Goal: Use online tool/utility: Utilize a website feature to perform a specific function

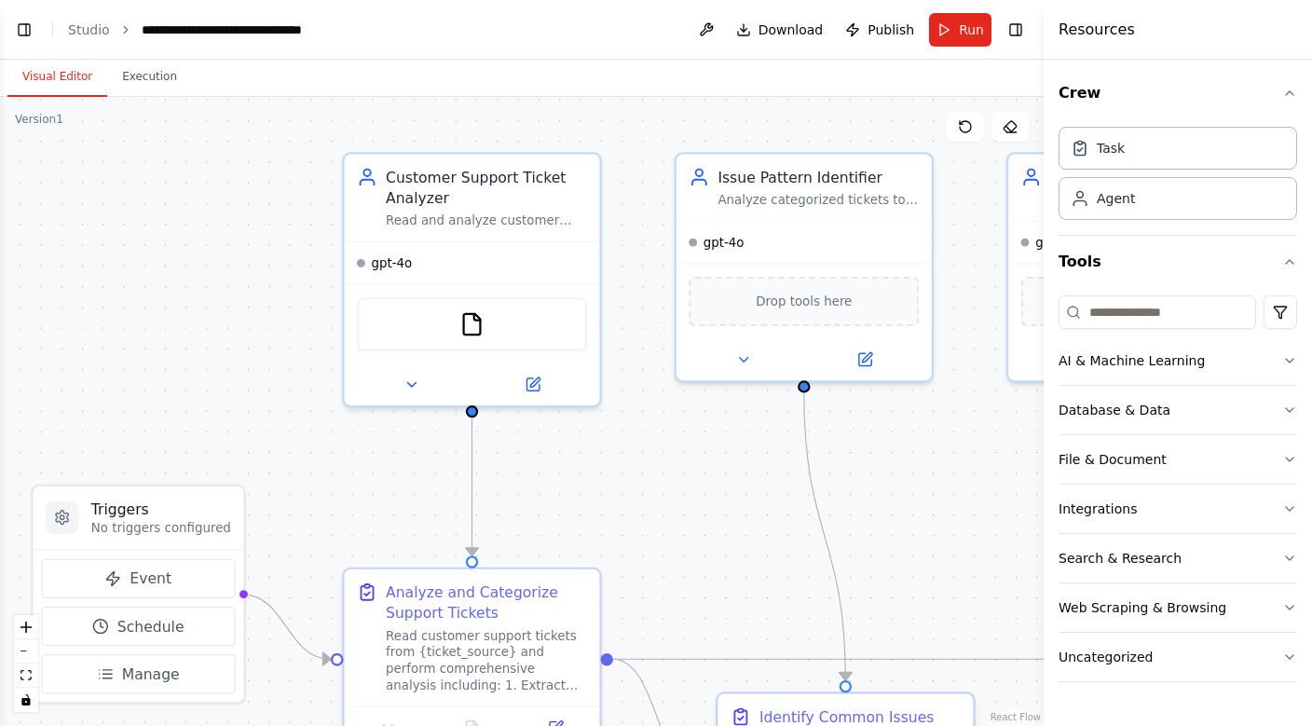
scroll to position [2097, 0]
click at [152, 80] on button "Execution" at bounding box center [149, 77] width 85 height 39
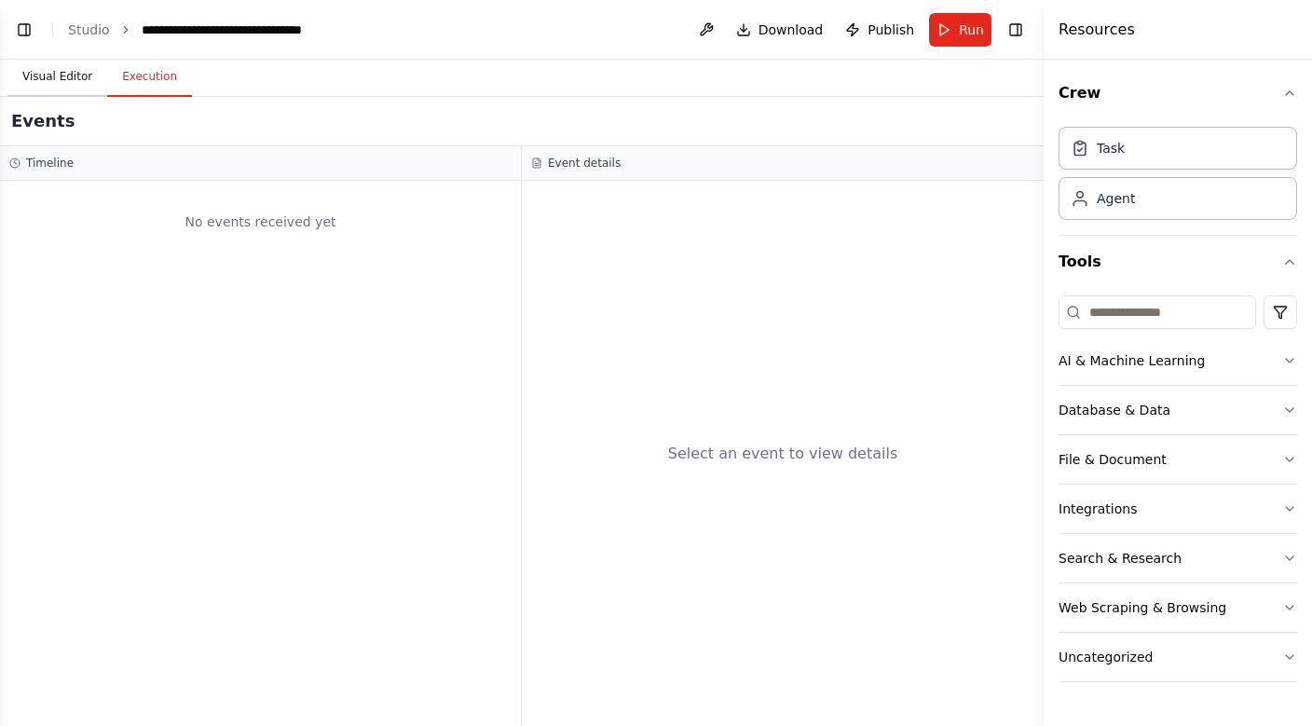
click at [65, 64] on button "Visual Editor" at bounding box center [57, 77] width 100 height 39
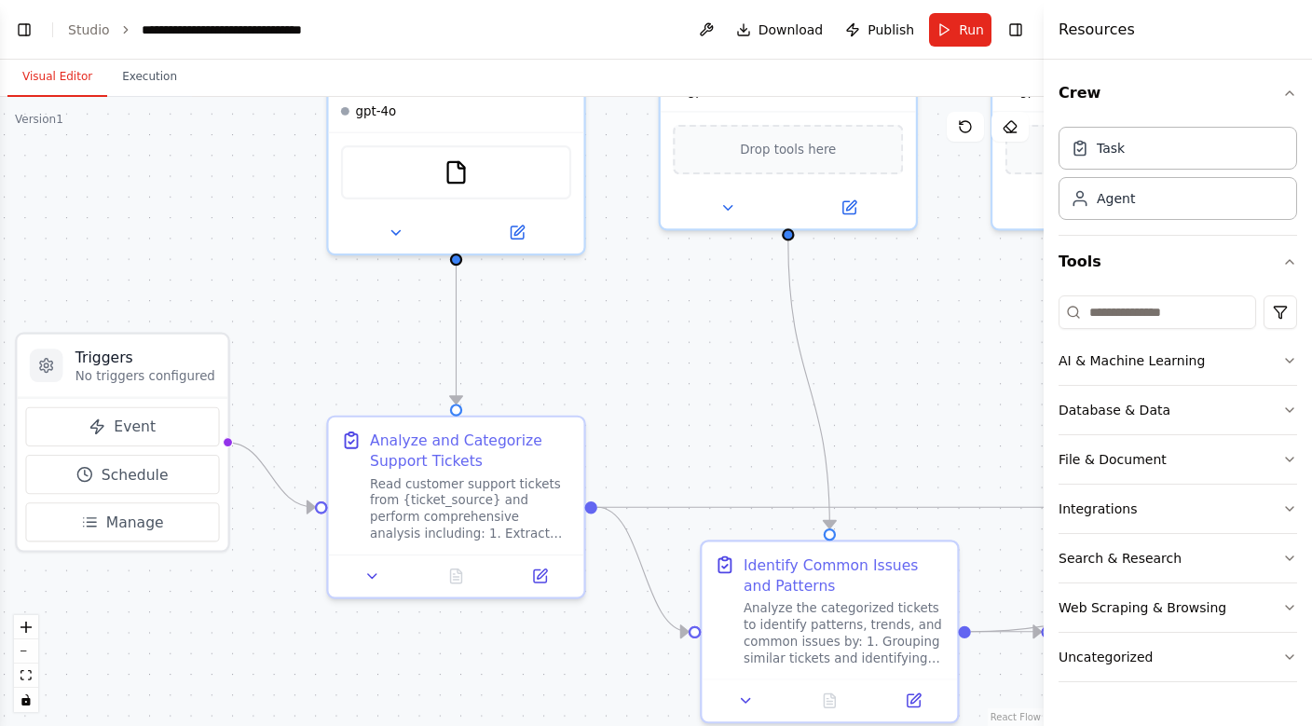
drag, startPoint x: 268, startPoint y: 513, endPoint x: 250, endPoint y: 359, distance: 155.8
click at [250, 359] on div ".deletable-edge-delete-btn { width: 20px; height: 20px; border: 0px solid #ffff…" at bounding box center [521, 411] width 1043 height 629
click at [23, 632] on icon "zoom in" at bounding box center [25, 626] width 11 height 11
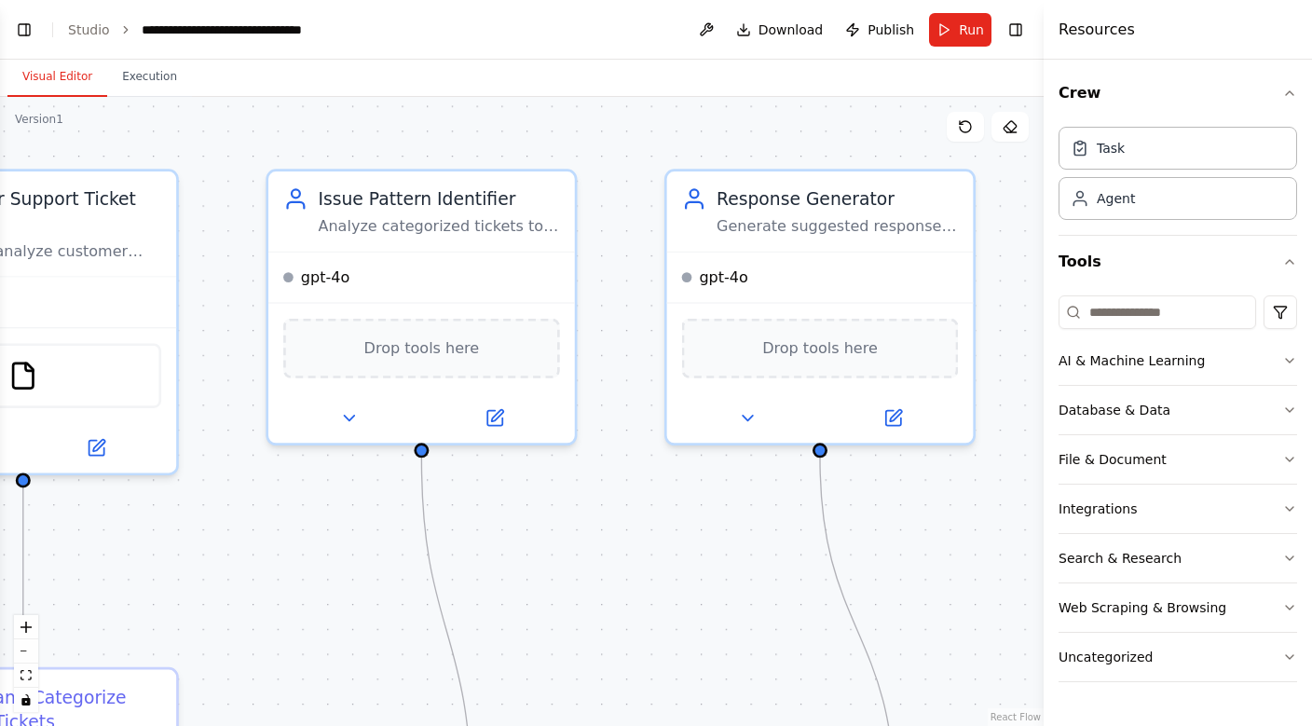
drag, startPoint x: 662, startPoint y: 326, endPoint x: 246, endPoint y: 580, distance: 488.0
click at [246, 580] on div ".deletable-edge-delete-btn { width: 20px; height: 20px; border: 0px solid #ffff…" at bounding box center [521, 411] width 1043 height 629
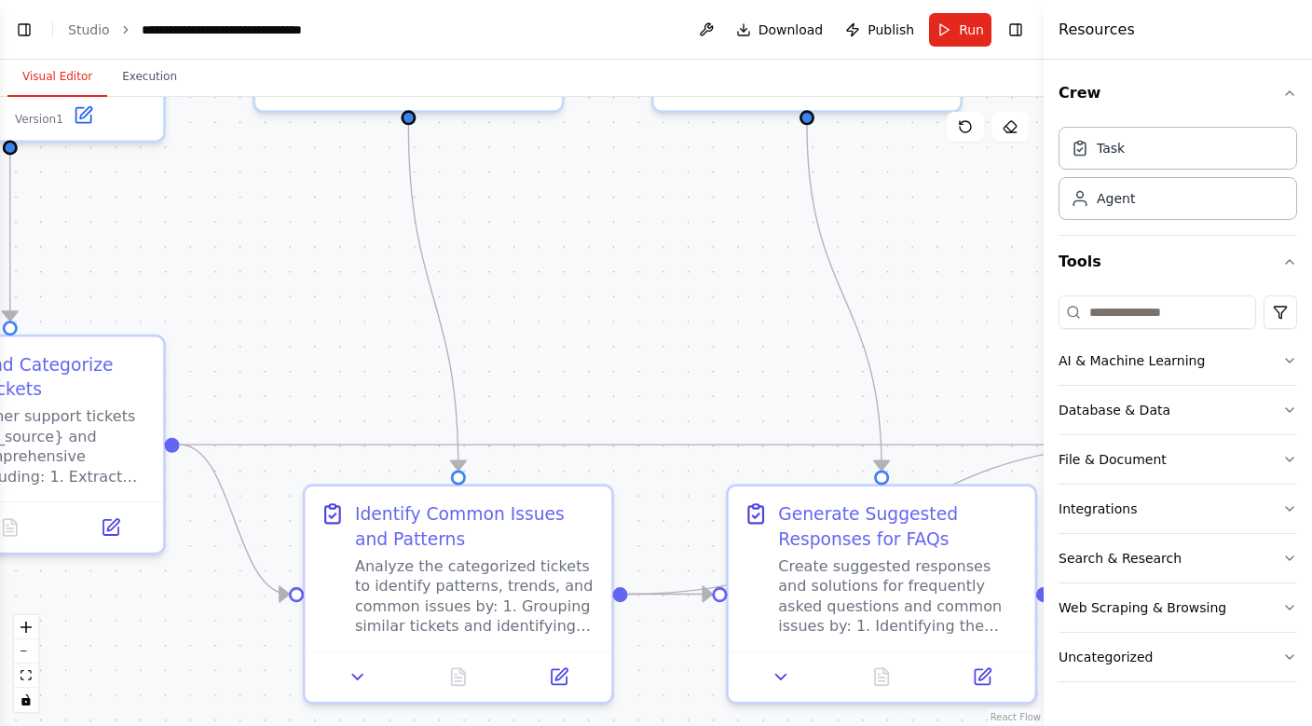
drag, startPoint x: 749, startPoint y: 587, endPoint x: 736, endPoint y: 254, distance: 332.9
click at [736, 254] on div ".deletable-edge-delete-btn { width: 20px; height: 20px; border: 0px solid #ffff…" at bounding box center [521, 411] width 1043 height 629
drag, startPoint x: 736, startPoint y: 254, endPoint x: 916, endPoint y: 400, distance: 231.2
click at [915, 400] on div ".deletable-edge-delete-btn { width: 20px; height: 20px; border: 0px solid #ffff…" at bounding box center [521, 411] width 1043 height 629
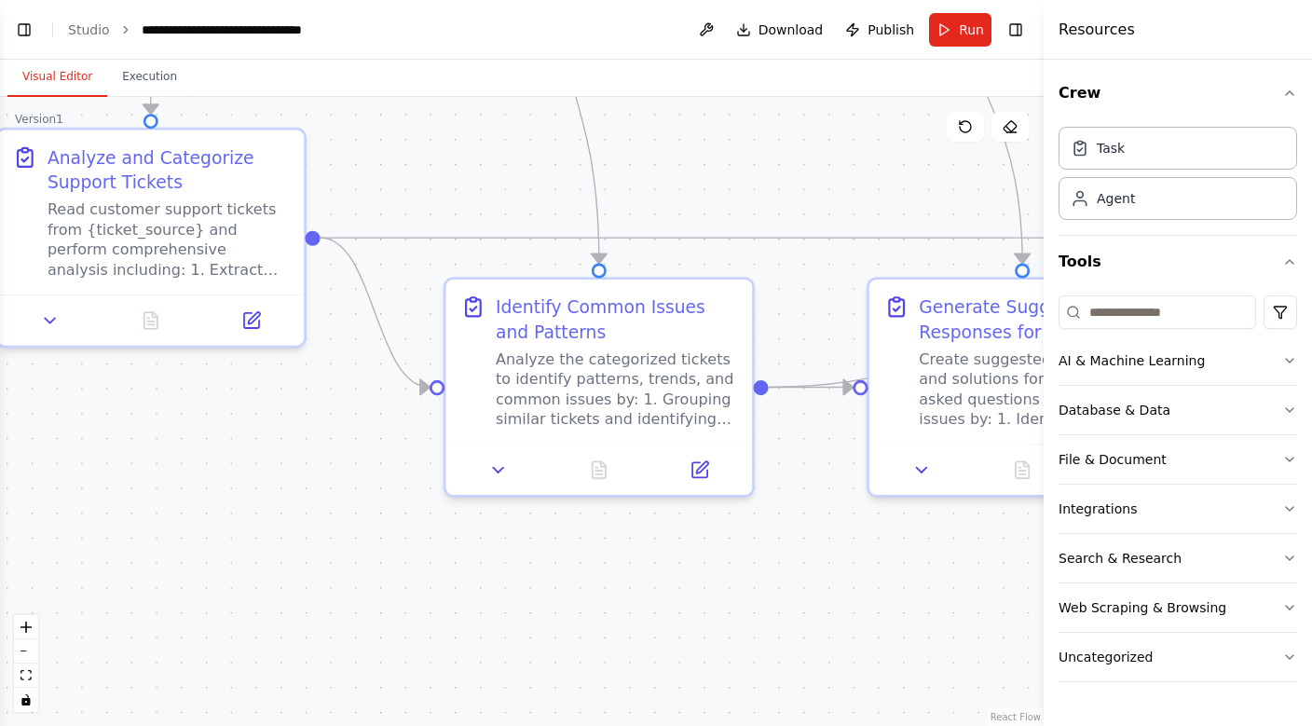
drag, startPoint x: 730, startPoint y: 362, endPoint x: 692, endPoint y: -39, distance: 403.4
click at [692, 0] on html "Create a crew that automatically reads through customer support tickets, catego…" at bounding box center [656, 363] width 1312 height 726
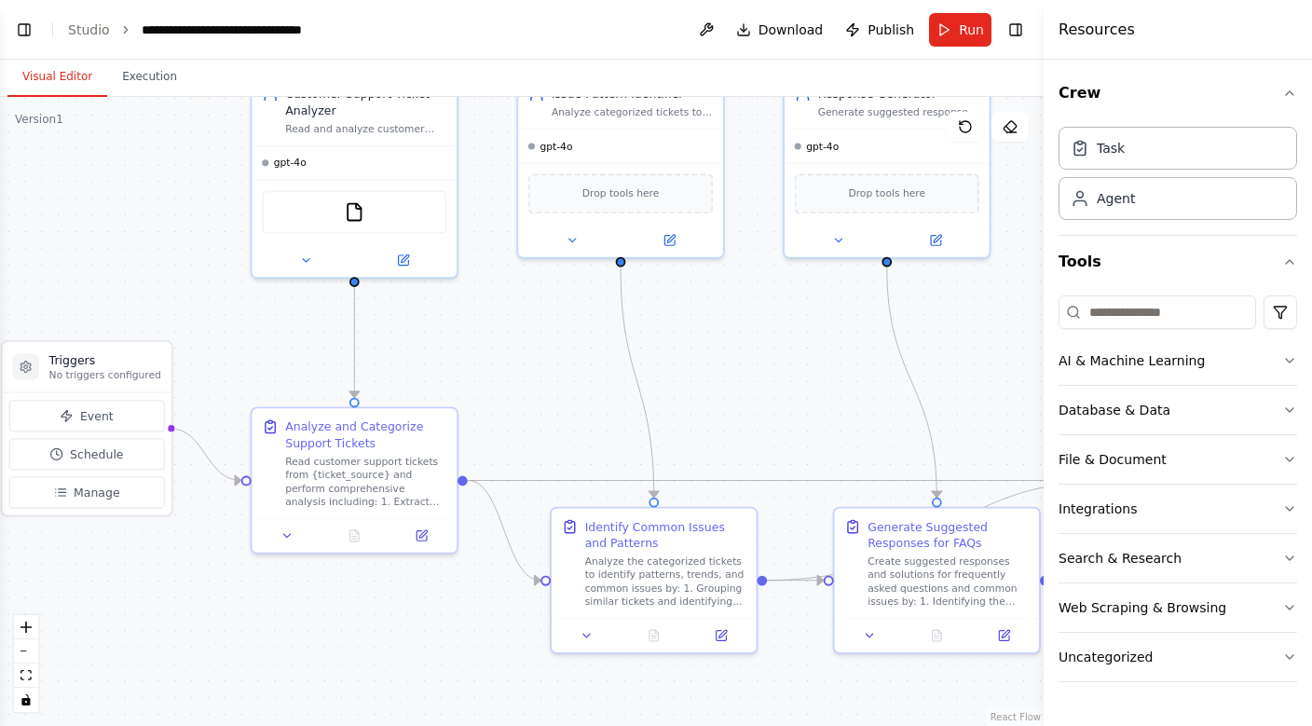
drag, startPoint x: 418, startPoint y: 547, endPoint x: 443, endPoint y: 725, distance: 179.6
click at [443, 725] on div ".deletable-edge-delete-btn { width: 20px; height: 20px; border: 0px solid #ffff…" at bounding box center [521, 411] width 1043 height 629
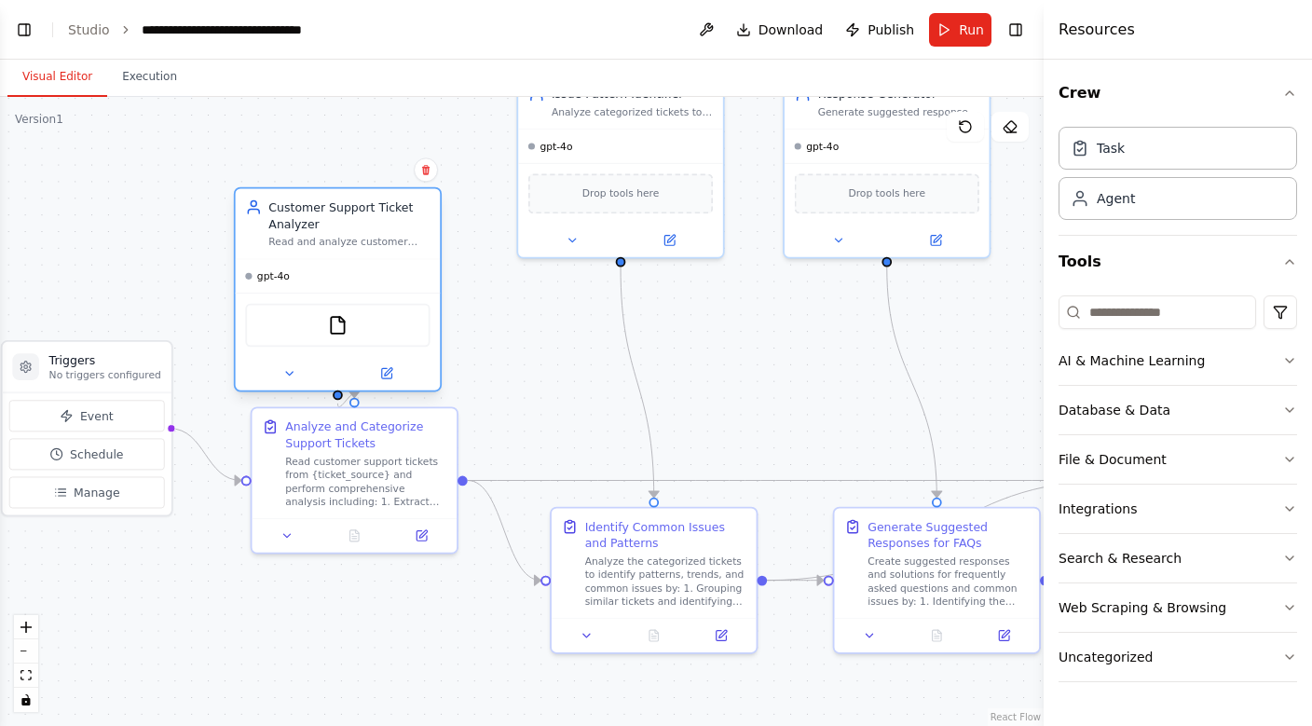
drag, startPoint x: 351, startPoint y: 150, endPoint x: 334, endPoint y: 262, distance: 113.1
click at [334, 262] on div "gpt-4o" at bounding box center [338, 276] width 205 height 34
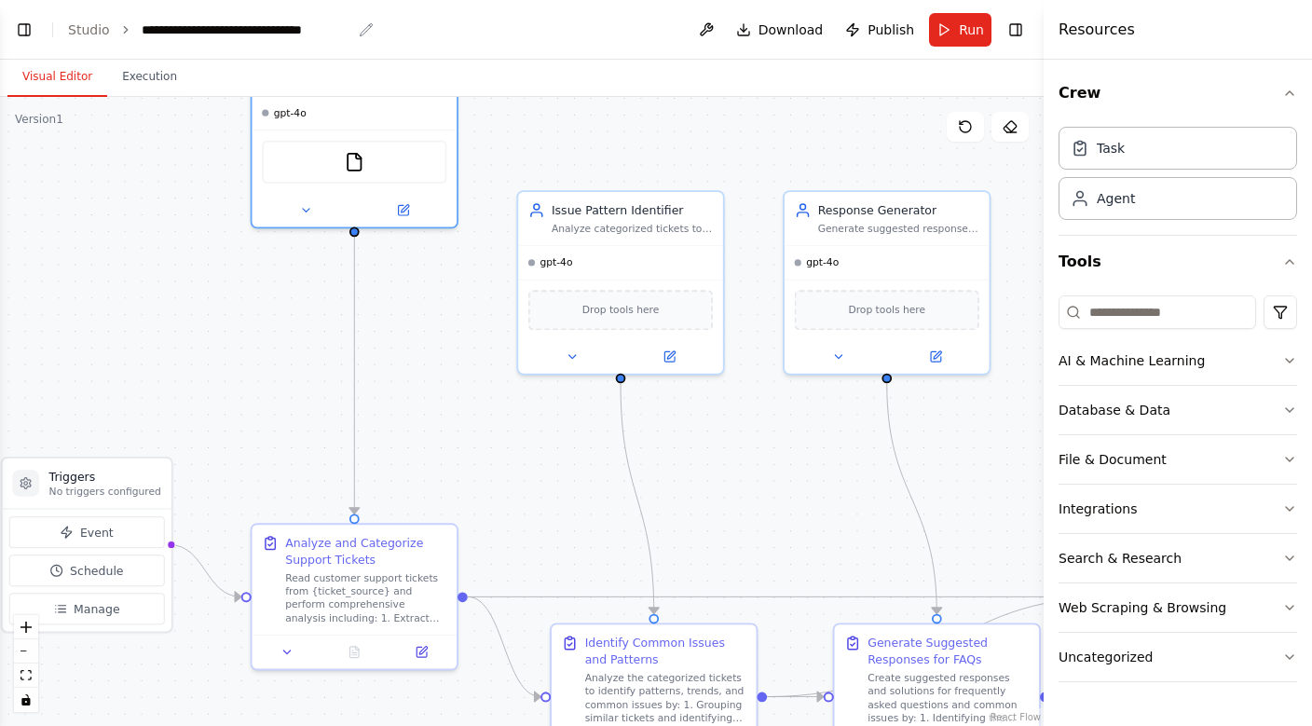
drag, startPoint x: 301, startPoint y: 204, endPoint x: 324, endPoint y: 32, distance: 173.9
click at [324, 32] on main "**********" at bounding box center [521, 363] width 1043 height 726
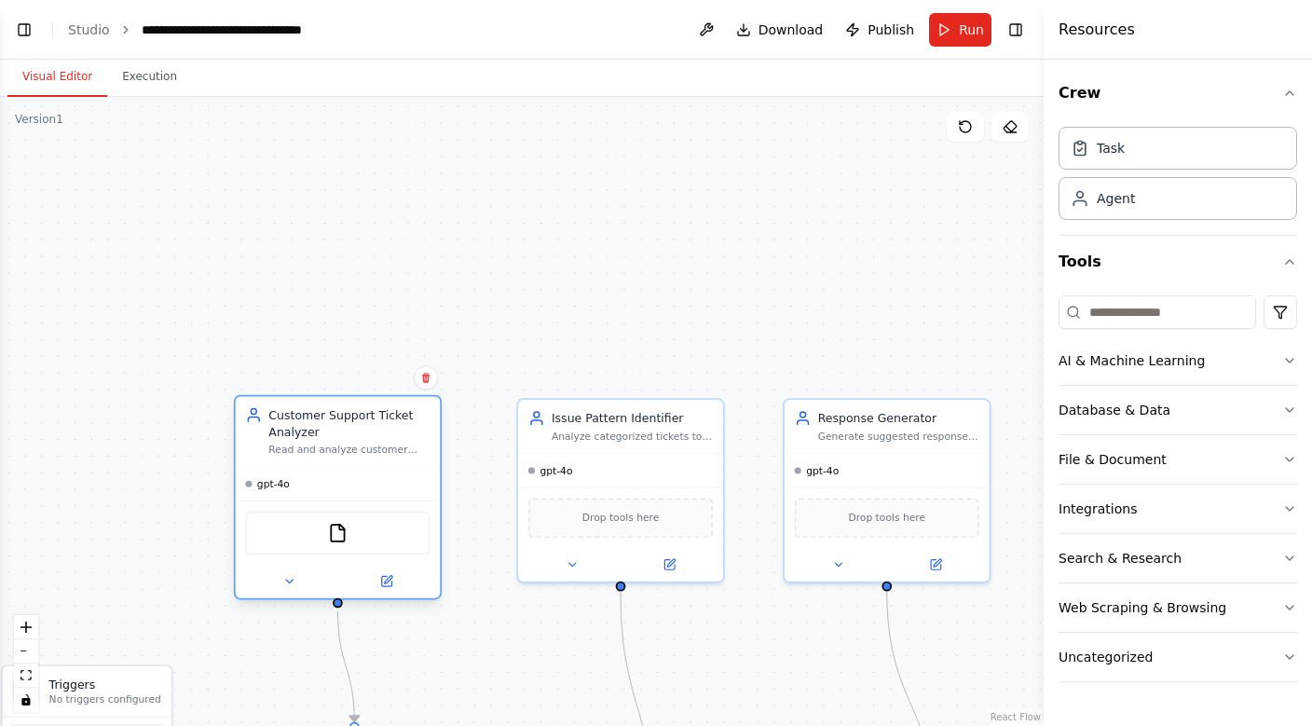
drag, startPoint x: 293, startPoint y: 121, endPoint x: 280, endPoint y: 509, distance: 387.8
click at [280, 507] on div "gpt-4o FileReadTool" at bounding box center [338, 532] width 205 height 131
click at [323, 296] on div ".deletable-edge-delete-btn { width: 20px; height: 20px; border: 0px solid #ffff…" at bounding box center [521, 411] width 1043 height 629
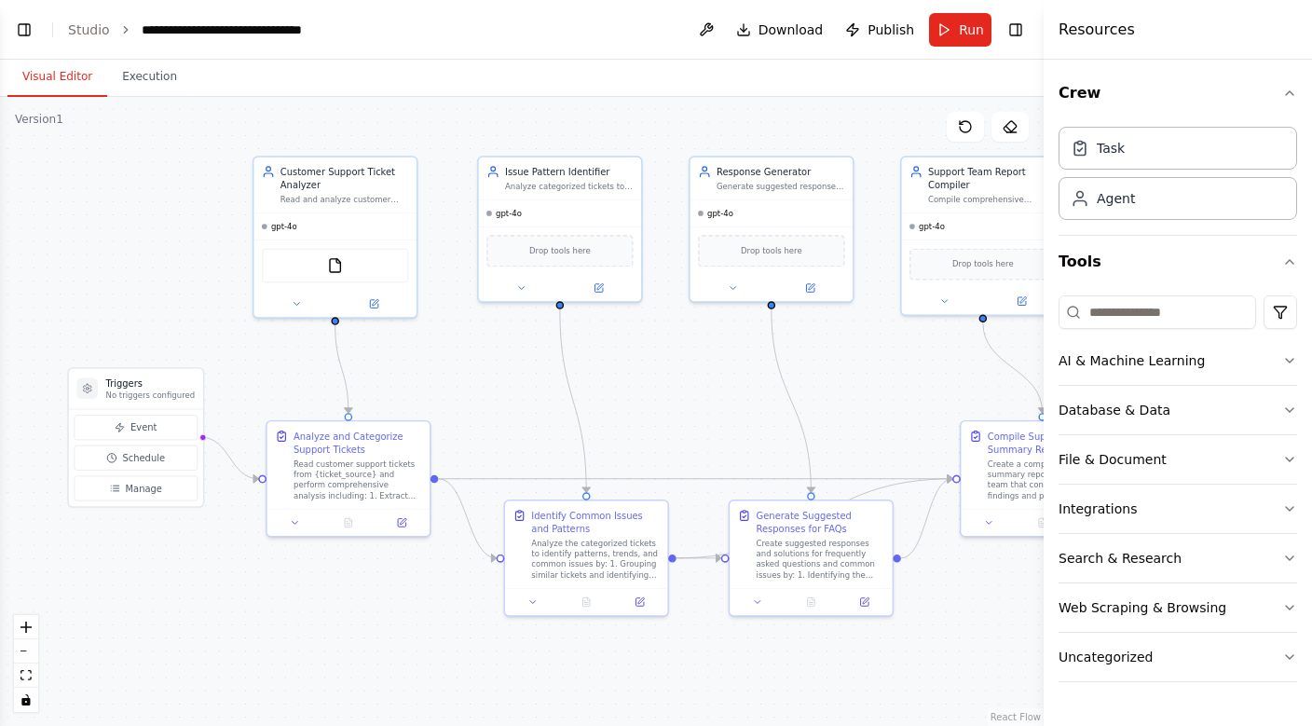
drag, startPoint x: 189, startPoint y: 377, endPoint x: 192, endPoint y: 143, distance: 234.8
click at [192, 143] on div ".deletable-edge-delete-btn { width: 20px; height: 20px; border: 0px solid #ffff…" at bounding box center [521, 411] width 1043 height 629
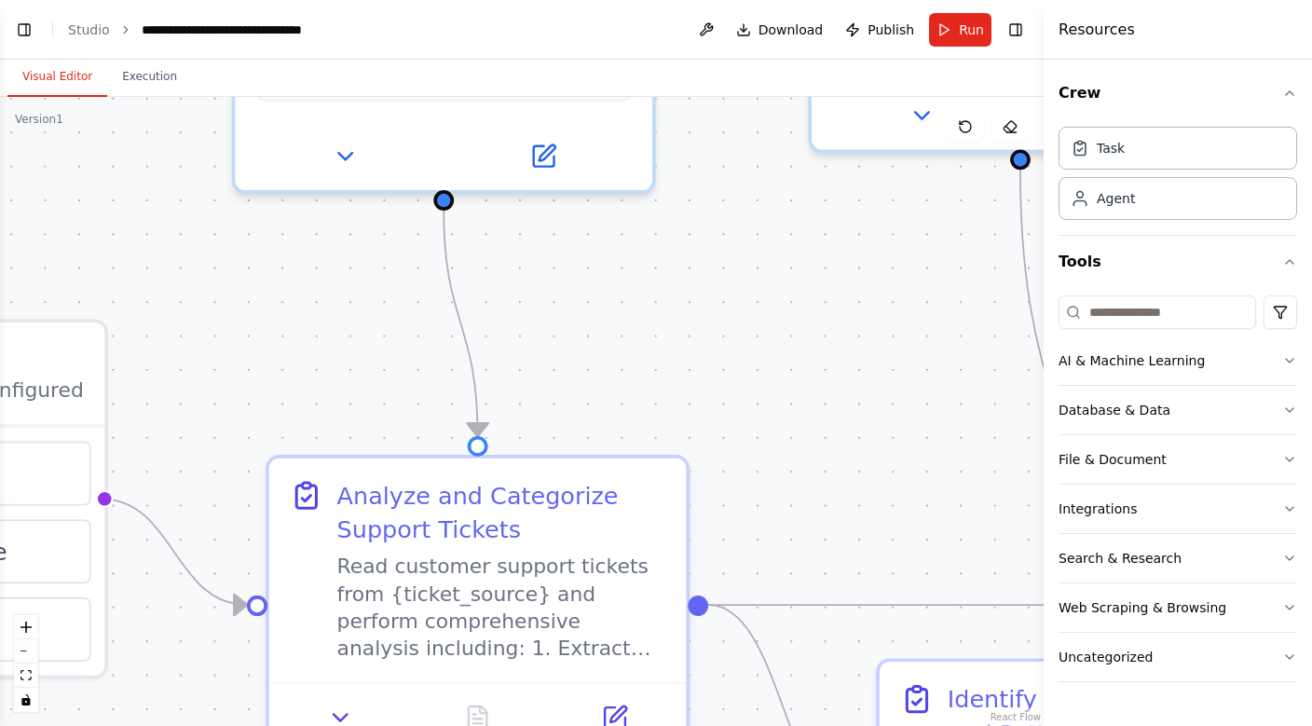
drag, startPoint x: 280, startPoint y: 404, endPoint x: 219, endPoint y: 272, distance: 145.5
click at [219, 272] on div ".deletable-edge-delete-btn { width: 20px; height: 20px; border: 0px solid #ffff…" at bounding box center [521, 411] width 1043 height 629
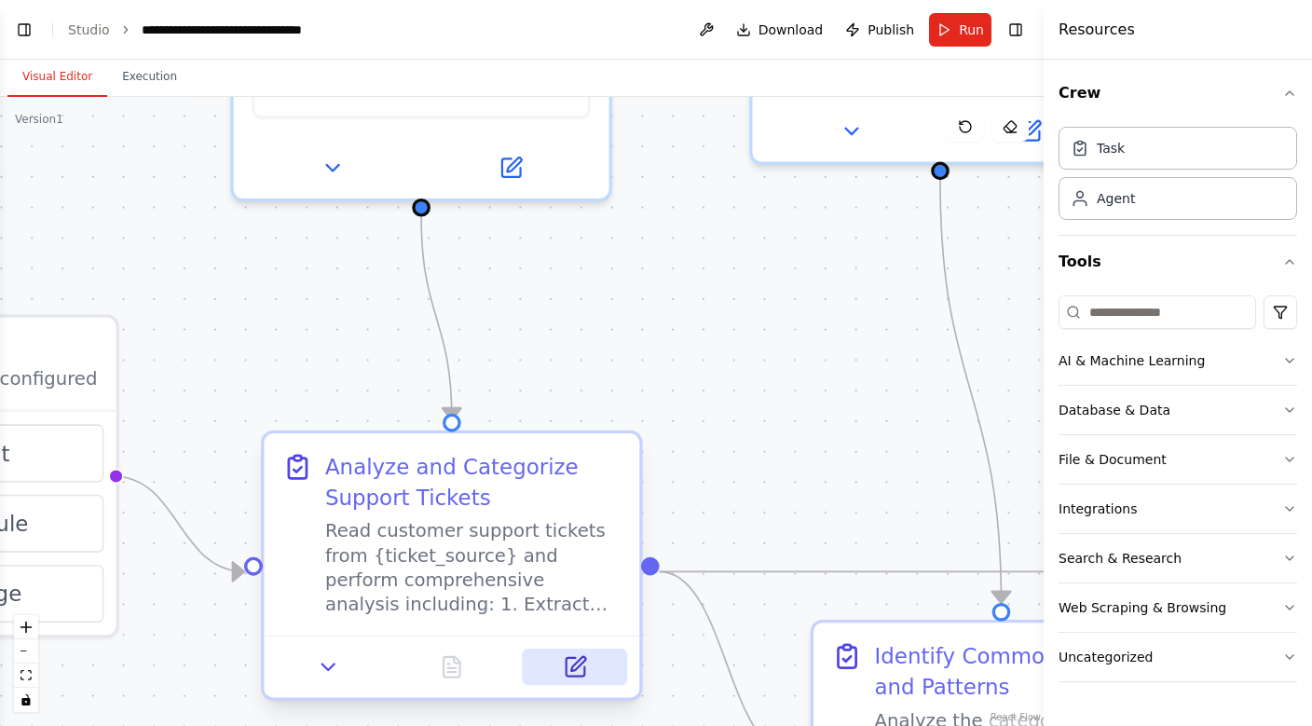
click at [579, 665] on icon at bounding box center [578, 664] width 14 height 14
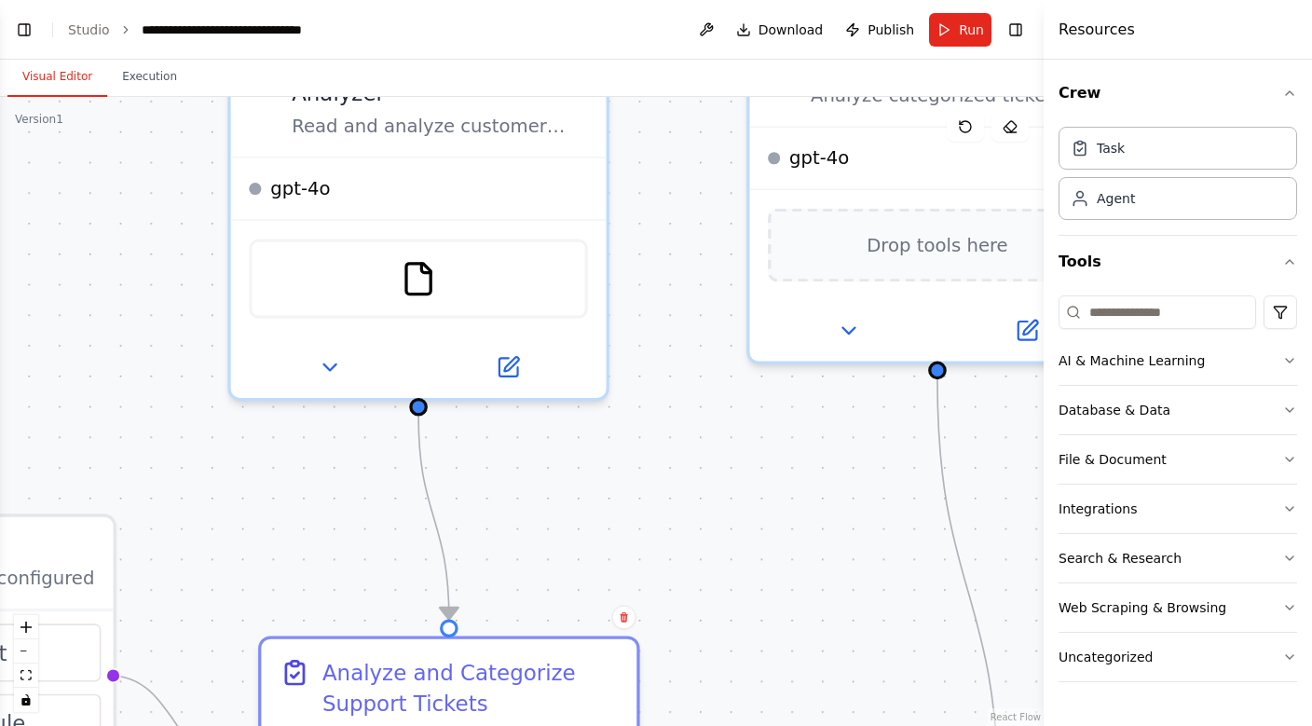
drag, startPoint x: 743, startPoint y: 308, endPoint x: 747, endPoint y: 541, distance: 233.0
click at [747, 541] on div ".deletable-edge-delete-btn { width: 20px; height: 20px; border: 0px solid #ffff…" at bounding box center [521, 411] width 1043 height 629
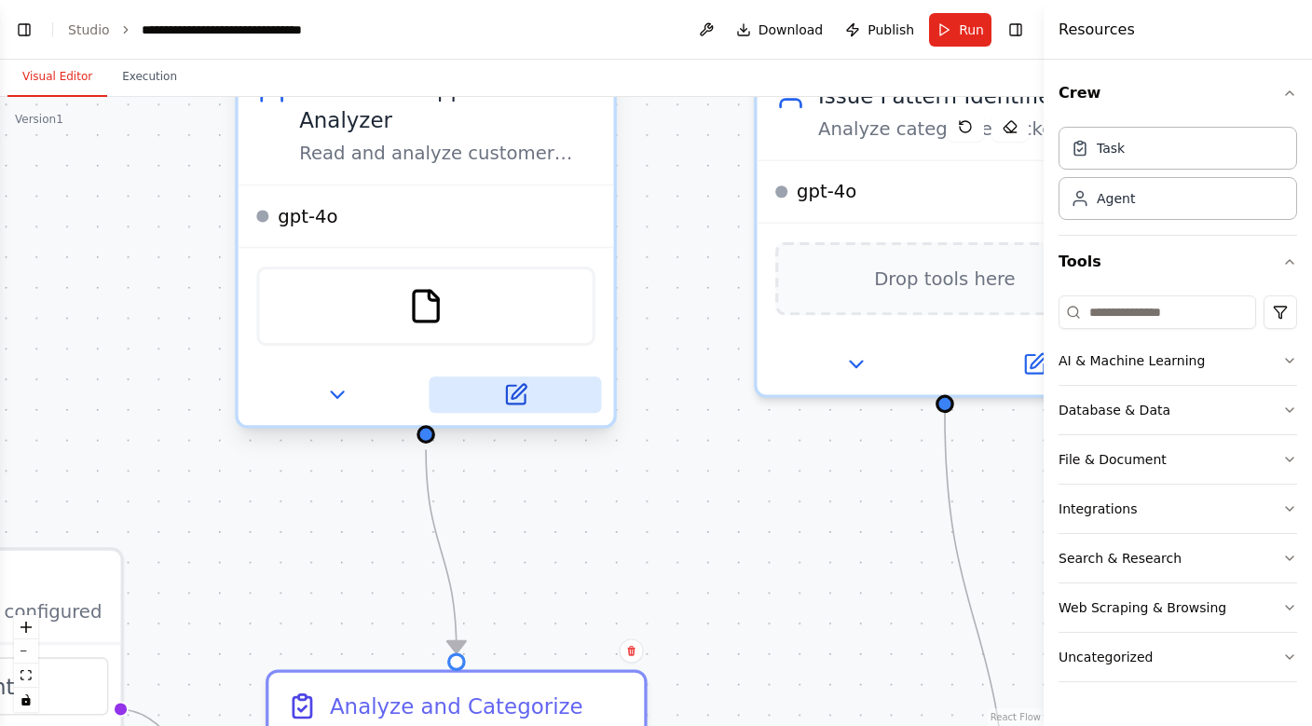
click at [523, 403] on icon at bounding box center [515, 395] width 19 height 19
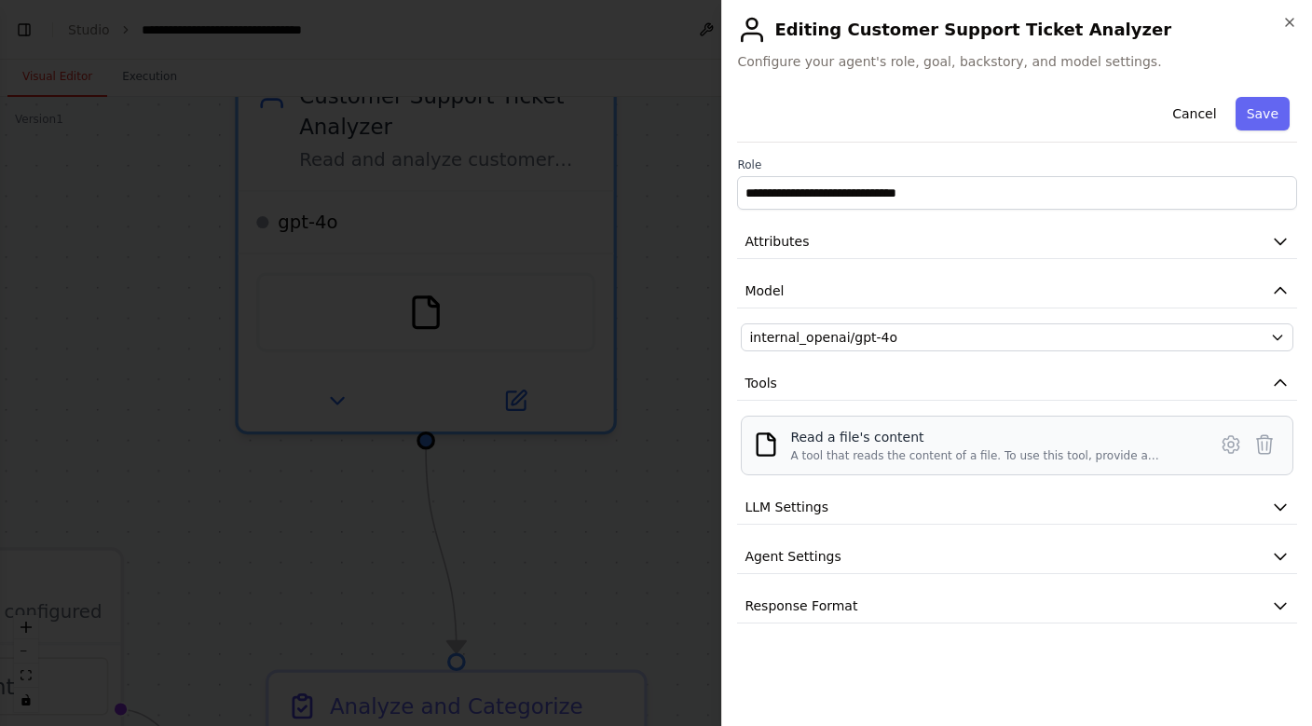
click at [837, 450] on div "A tool that reads the content of a file. To use this tool, provide a 'file_path…" at bounding box center [992, 455] width 405 height 15
click at [1231, 451] on icon at bounding box center [1231, 444] width 22 height 22
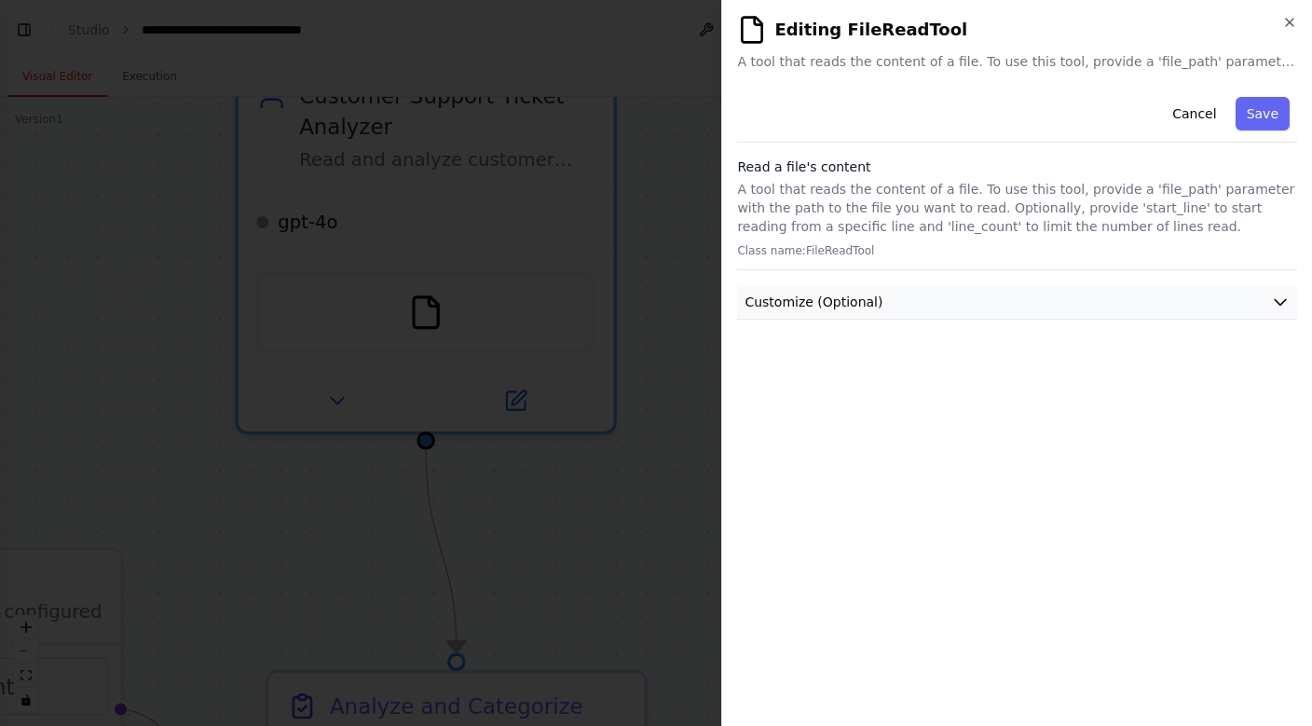
click at [785, 313] on button "Customize (Optional)" at bounding box center [1017, 302] width 560 height 34
click at [1197, 119] on button "Cancel" at bounding box center [1194, 114] width 66 height 34
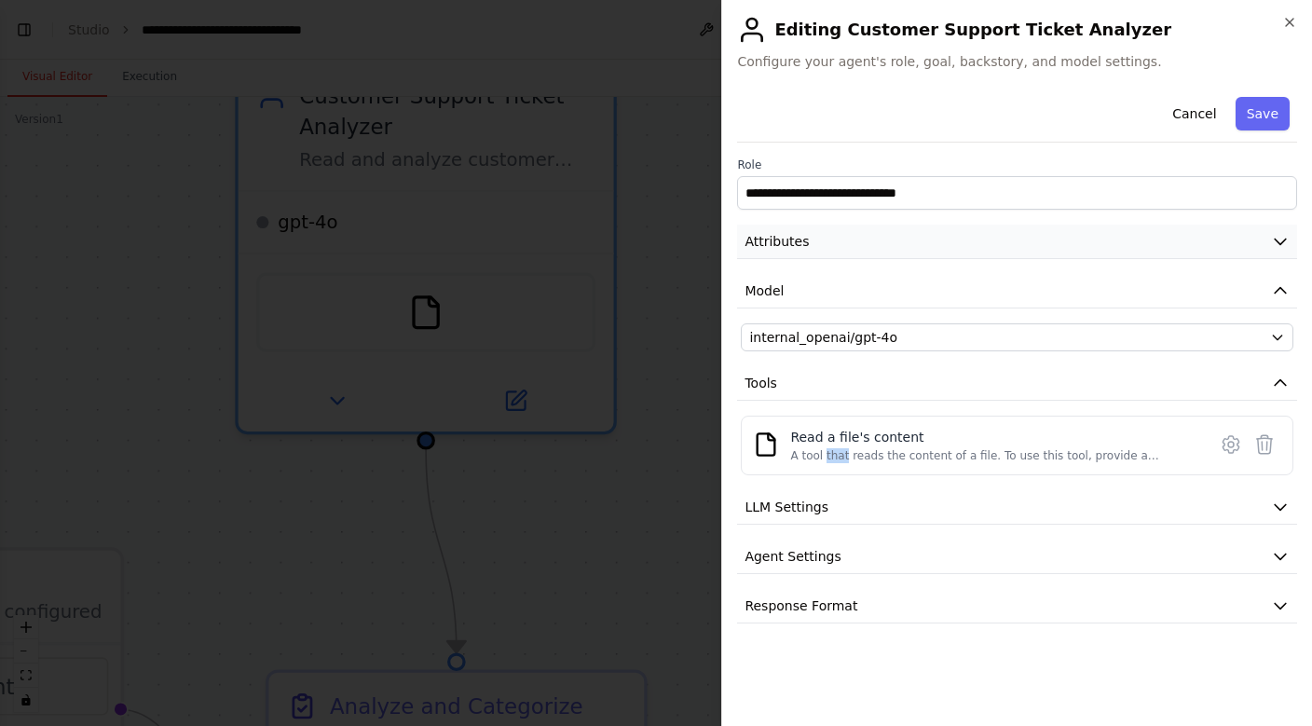
click at [791, 246] on span "Attributes" at bounding box center [776, 241] width 64 height 19
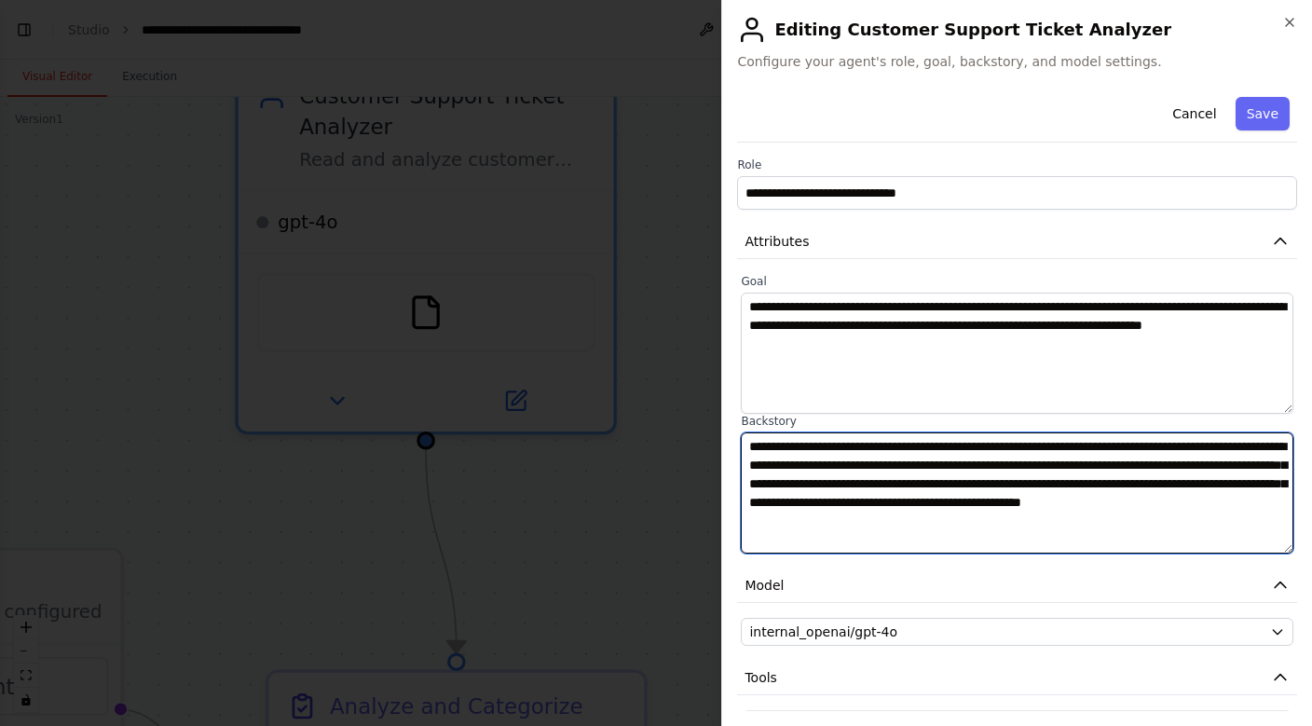
click at [850, 439] on textarea "**********" at bounding box center [1017, 492] width 552 height 121
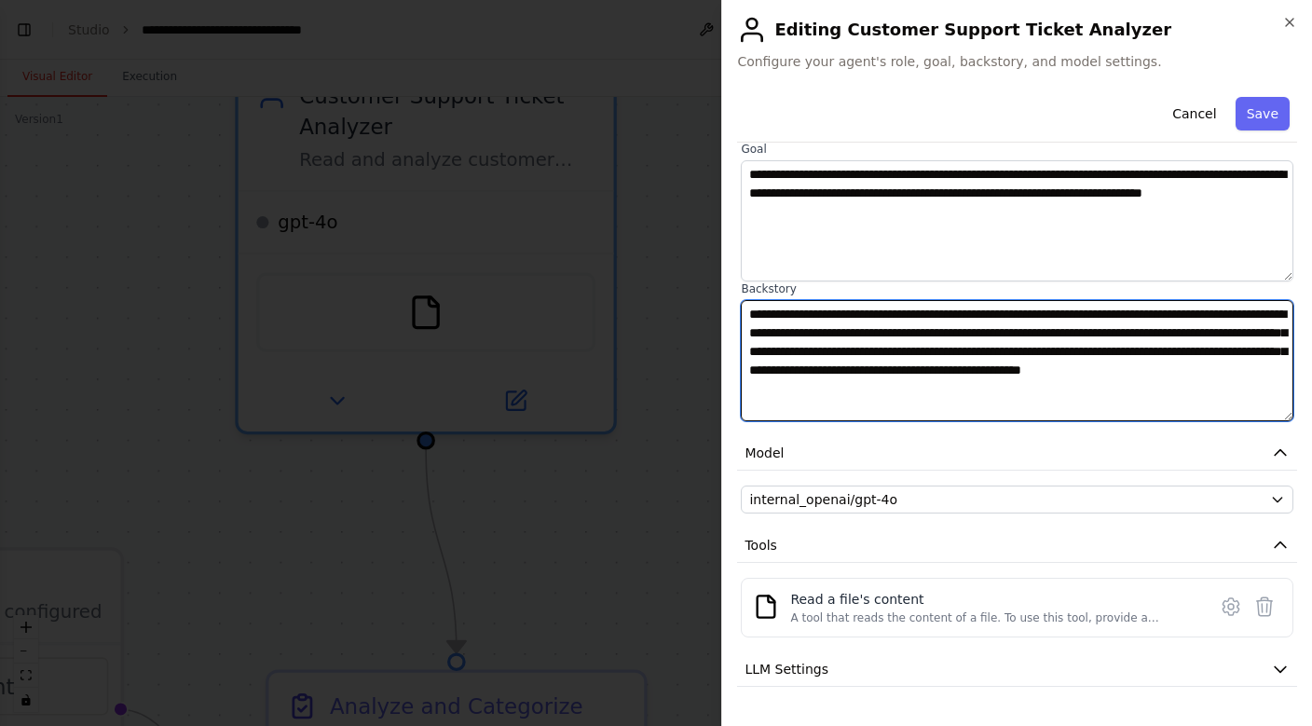
scroll to position [169, 0]
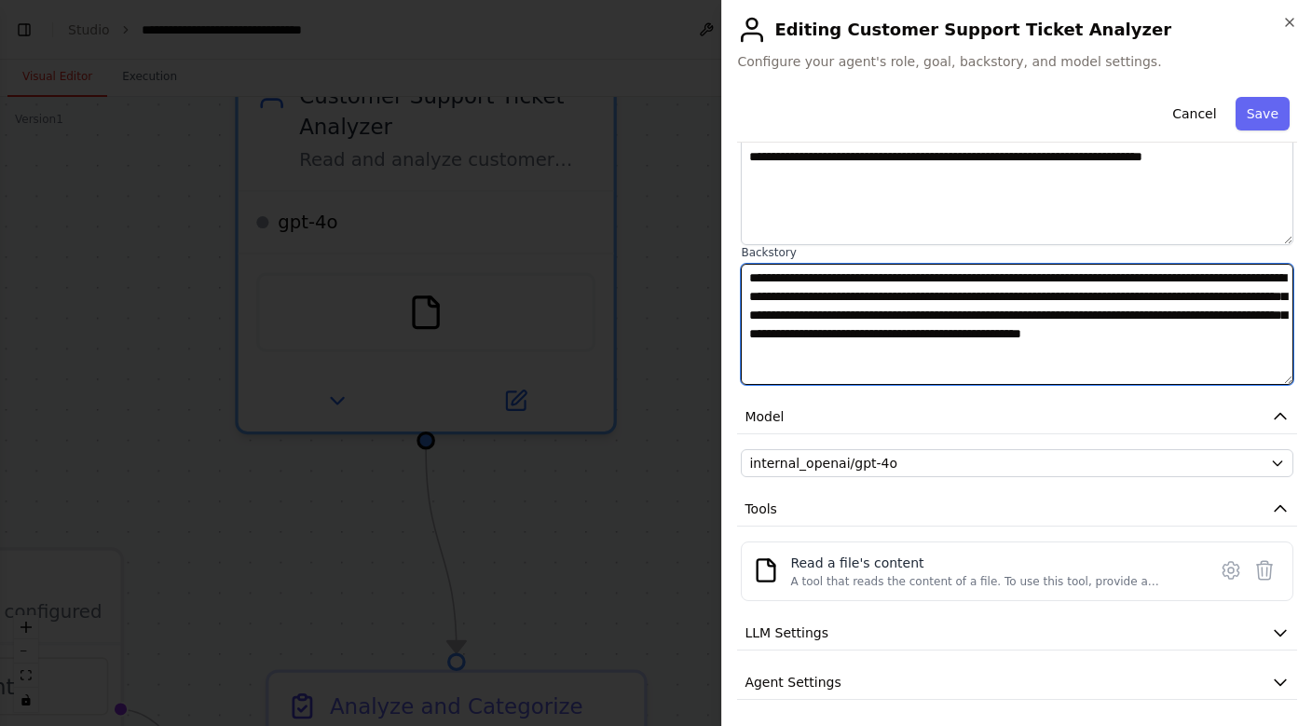
click at [859, 335] on textarea "**********" at bounding box center [1017, 324] width 552 height 121
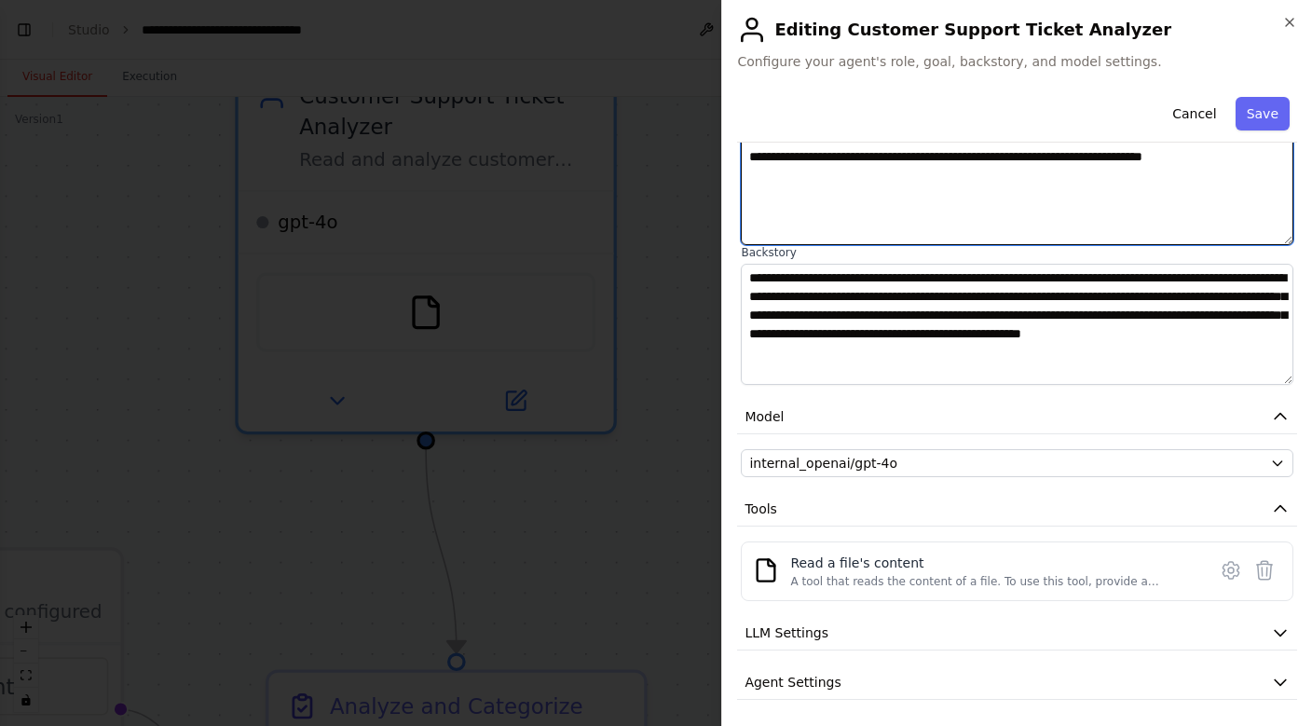
click at [846, 203] on textarea "**********" at bounding box center [1017, 184] width 552 height 121
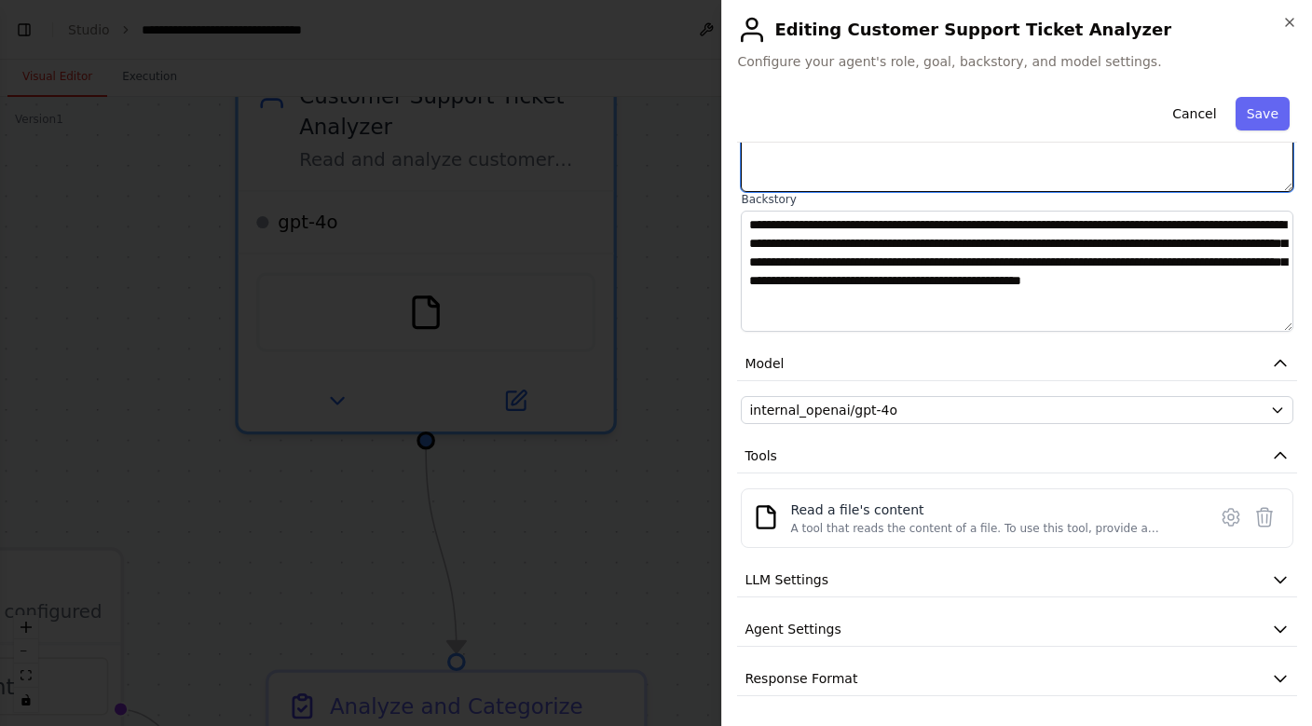
scroll to position [222, 0]
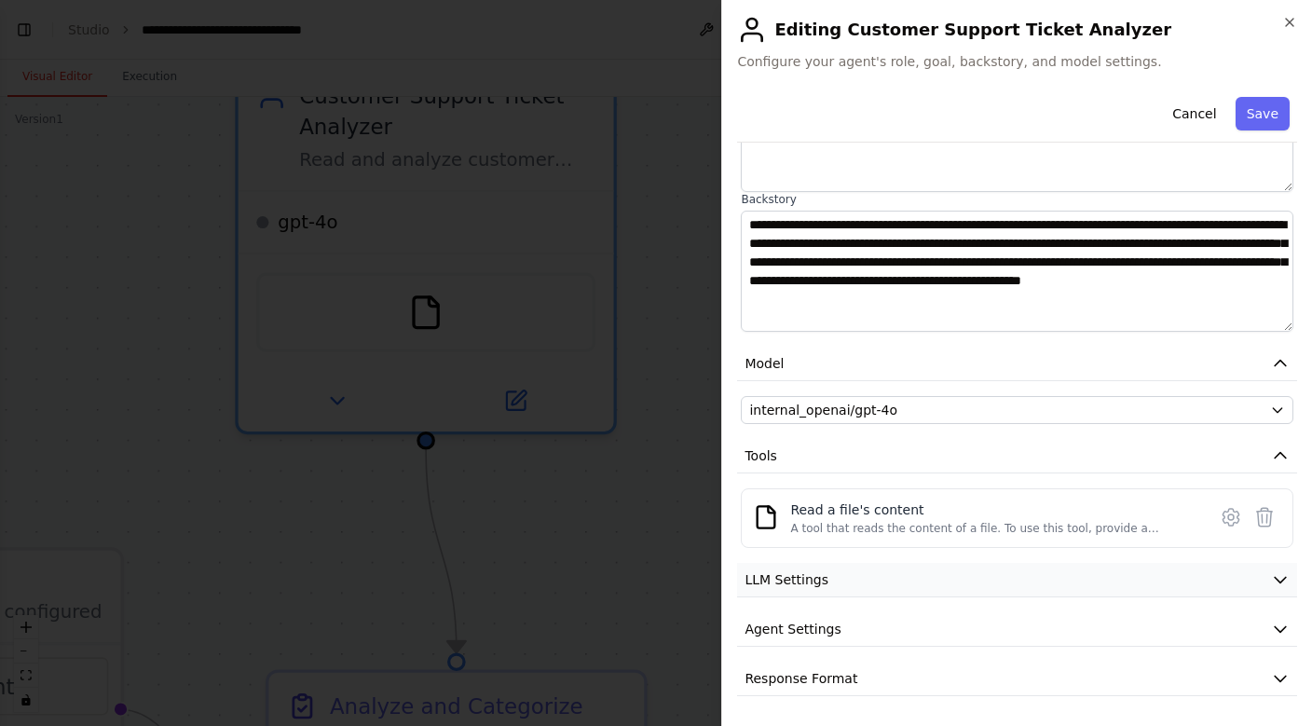
click at [803, 595] on button "LLM Settings" at bounding box center [1017, 580] width 560 height 34
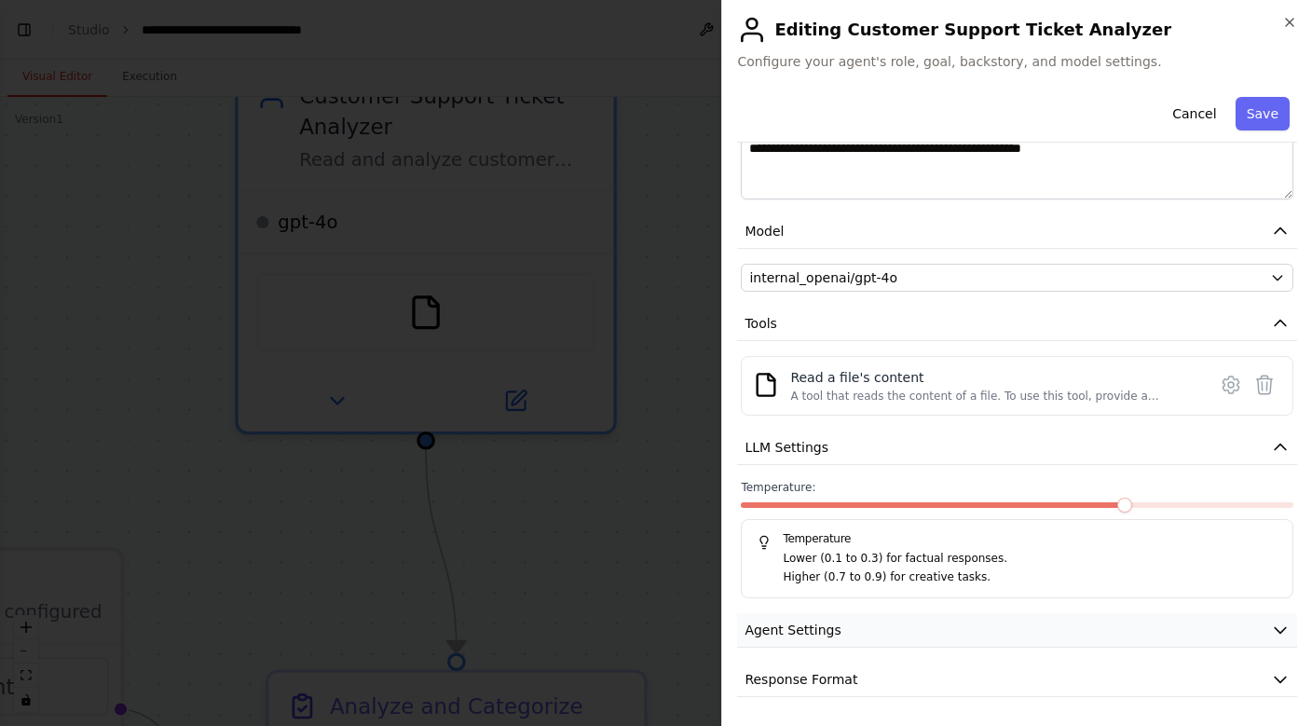
click at [803, 629] on span "Agent Settings" at bounding box center [792, 629] width 96 height 19
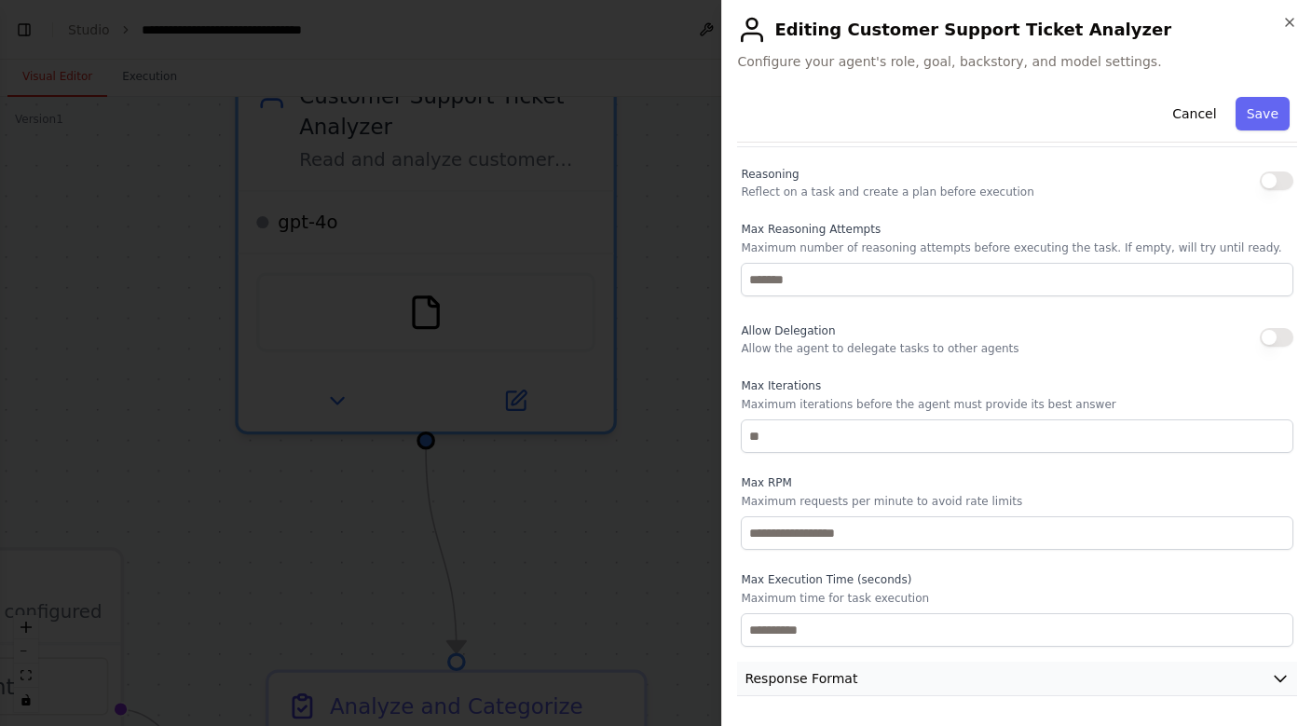
scroll to position [853, 0]
click at [808, 675] on span "Response Format" at bounding box center [800, 679] width 113 height 19
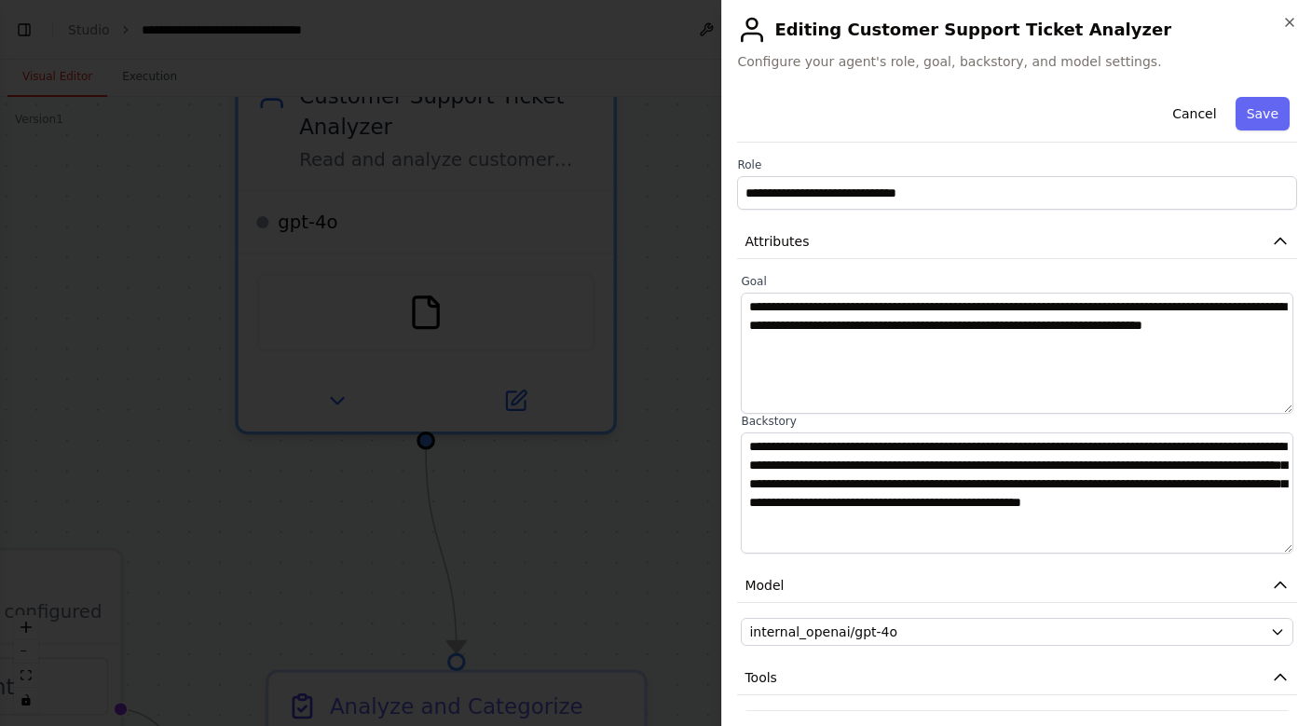
scroll to position [0, 0]
click at [1290, 28] on icon "button" at bounding box center [1289, 22] width 15 height 15
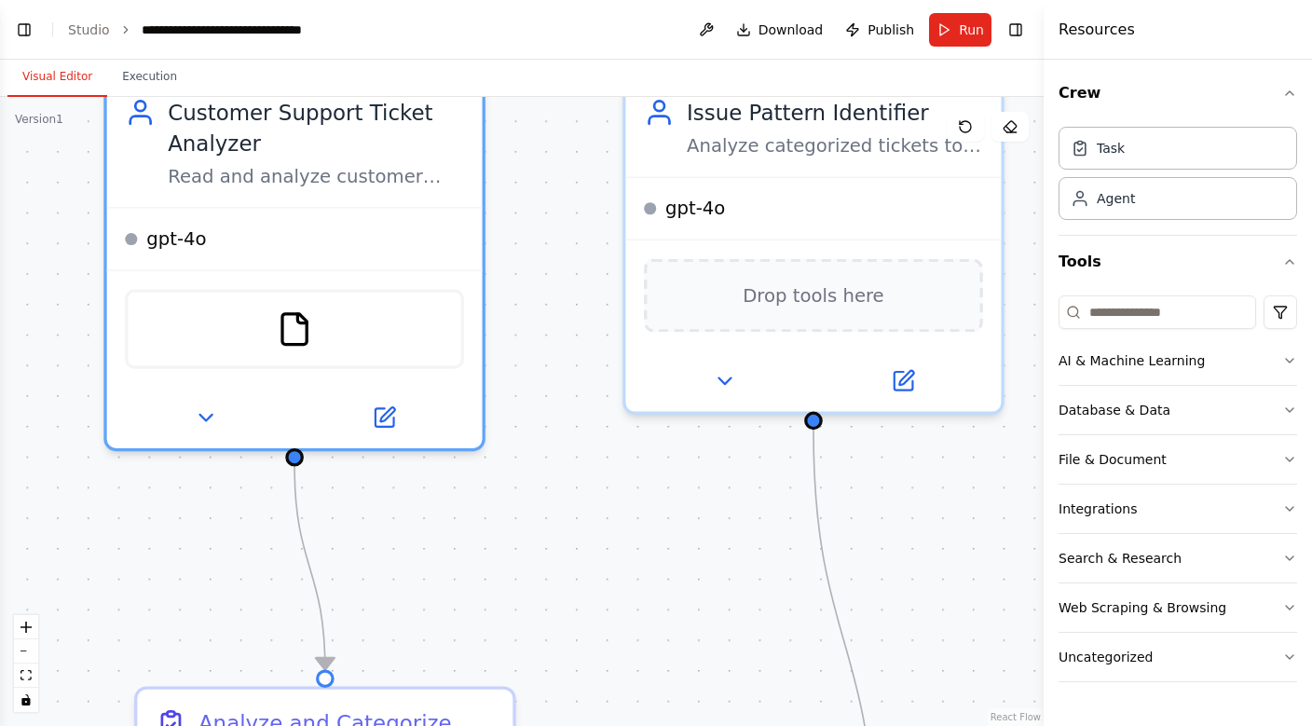
drag, startPoint x: 784, startPoint y: 612, endPoint x: 606, endPoint y: 635, distance: 179.5
click at [609, 634] on div ".deletable-edge-delete-btn { width: 20px; height: 20px; border: 0px solid #ffff…" at bounding box center [521, 411] width 1043 height 629
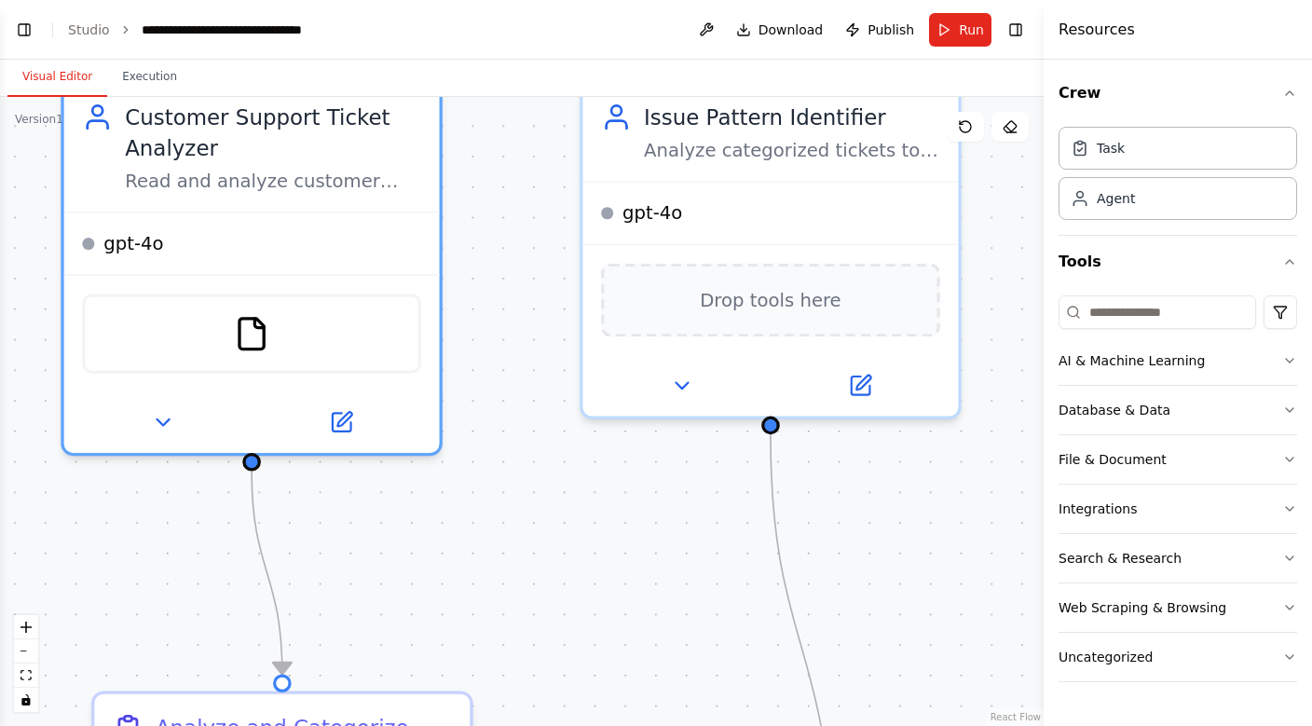
click at [606, 635] on div ".deletable-edge-delete-btn { width: 20px; height: 20px; border: 0px solid #ffff…" at bounding box center [521, 411] width 1043 height 629
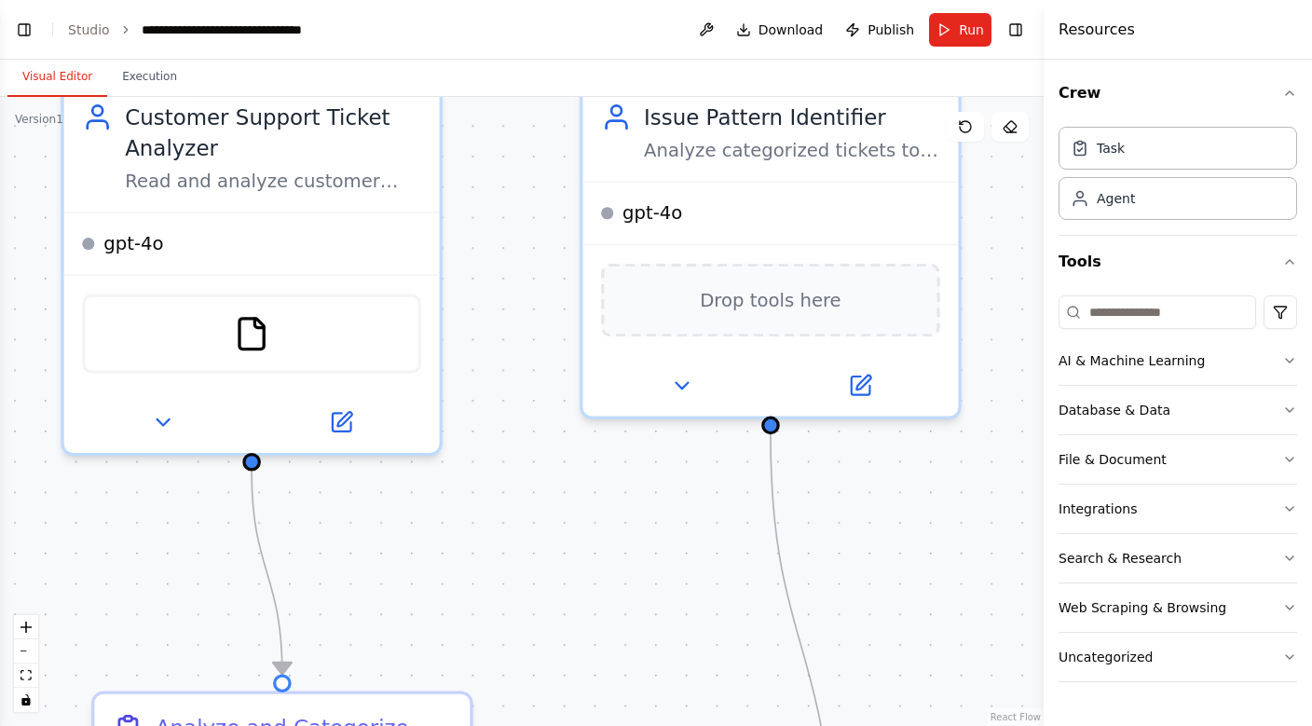
click at [497, 574] on div ".deletable-edge-delete-btn { width: 20px; height: 20px; border: 0px solid #ffff…" at bounding box center [521, 411] width 1043 height 629
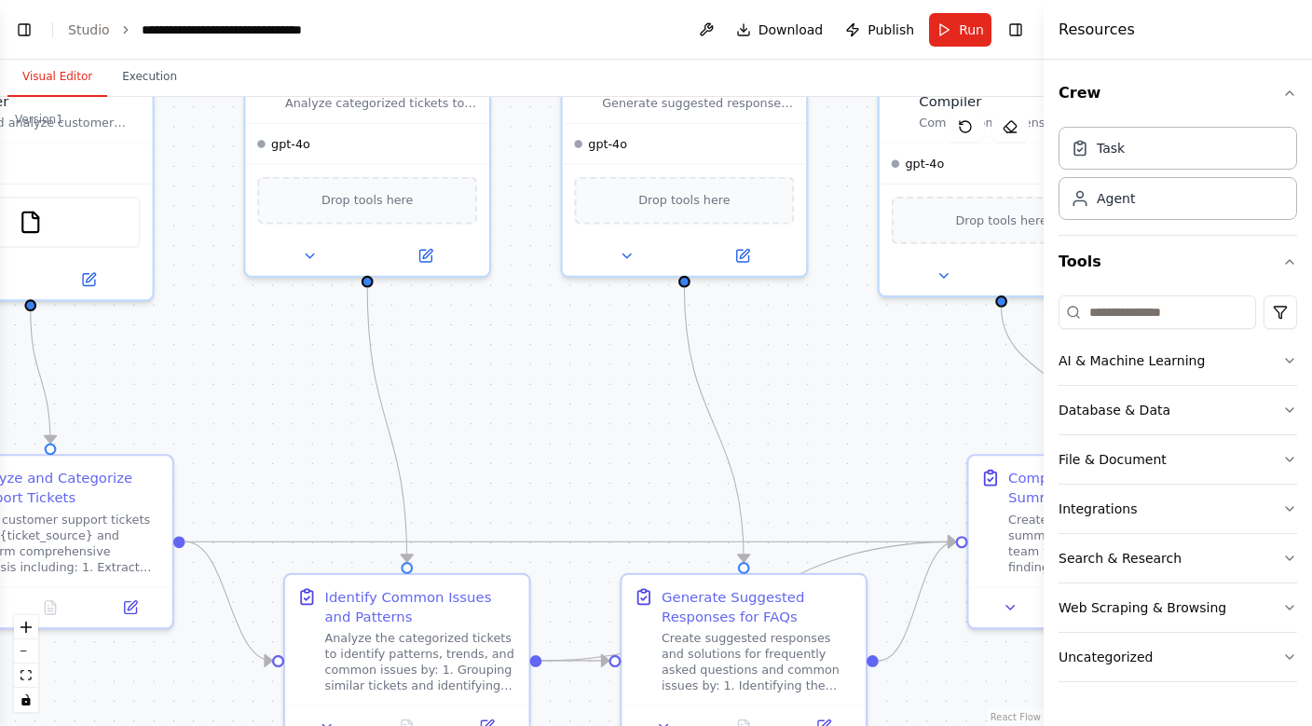
drag, startPoint x: 500, startPoint y: 581, endPoint x: 107, endPoint y: 411, distance: 428.5
click at [107, 410] on div ".deletable-edge-delete-btn { width: 20px; height: 20px; border: 0px solid #ffff…" at bounding box center [521, 411] width 1043 height 629
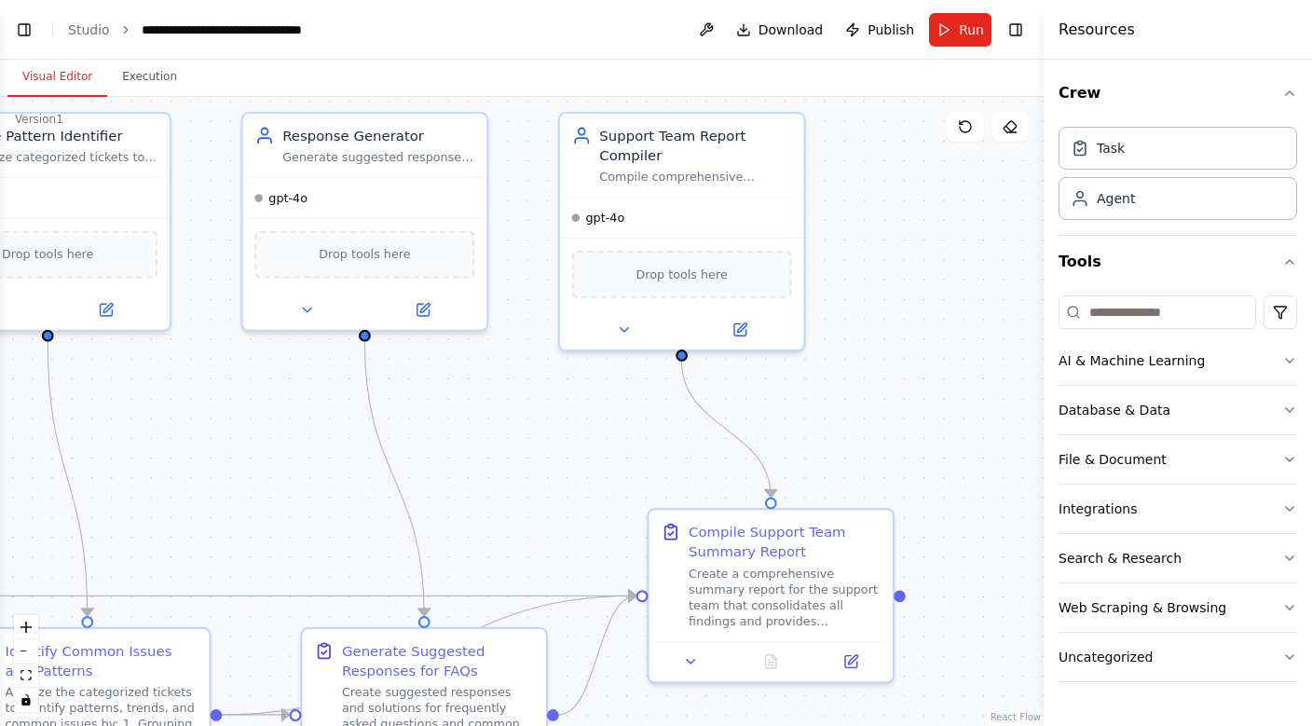
drag, startPoint x: 713, startPoint y: 406, endPoint x: 392, endPoint y: 448, distance: 323.2
click at [392, 448] on div ".deletable-edge-delete-btn { width: 20px; height: 20px; border: 0px solid #ffff…" at bounding box center [521, 411] width 1043 height 629
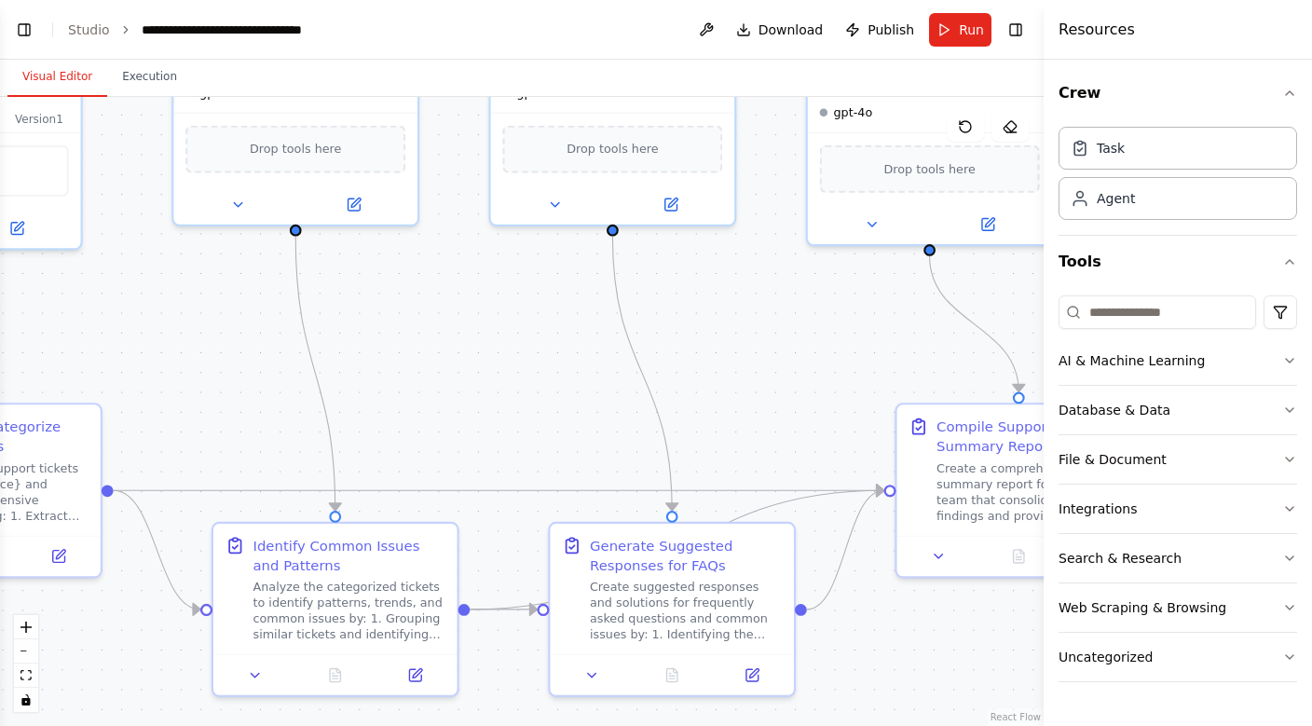
drag, startPoint x: 392, startPoint y: 448, endPoint x: 743, endPoint y: 317, distance: 374.1
click at [743, 317] on div ".deletable-edge-delete-btn { width: 20px; height: 20px; border: 0px solid #ffff…" at bounding box center [521, 411] width 1043 height 629
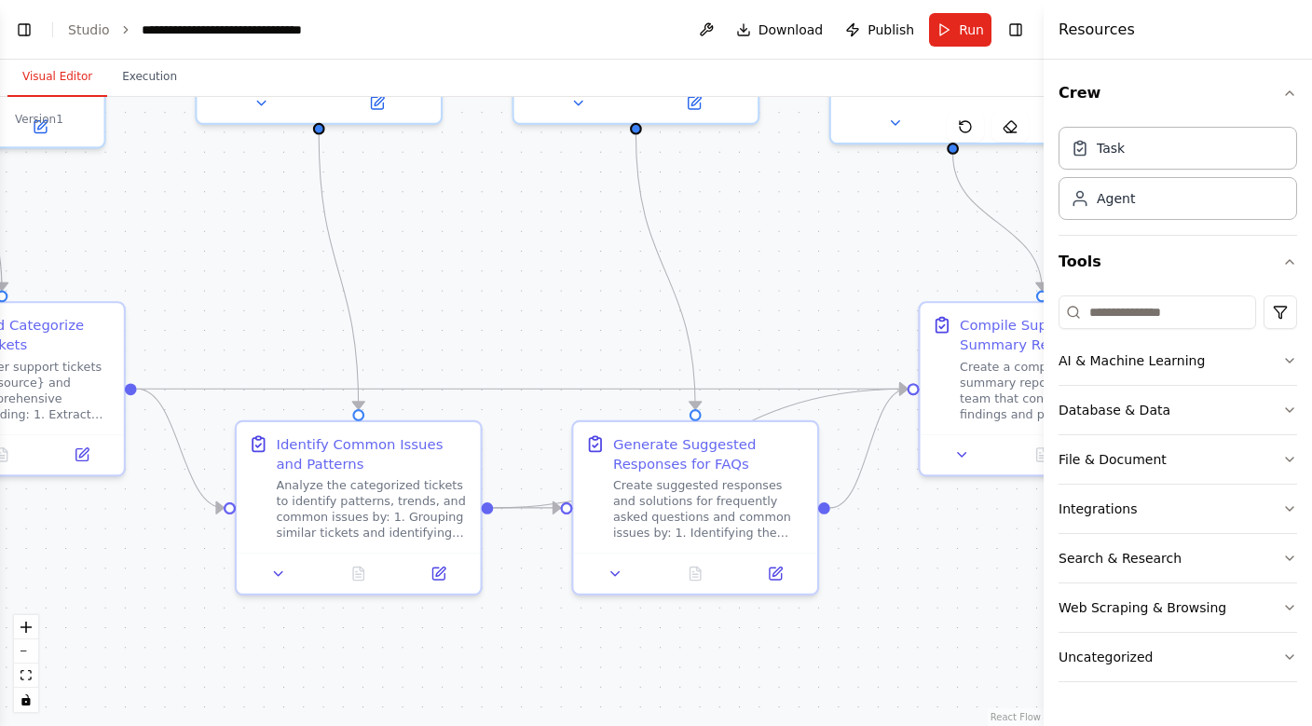
drag, startPoint x: 514, startPoint y: 399, endPoint x: 522, endPoint y: 309, distance: 89.8
click at [522, 308] on div ".deletable-edge-delete-btn { width: 20px; height: 20px; border: 0px solid #ffff…" at bounding box center [521, 411] width 1043 height 629
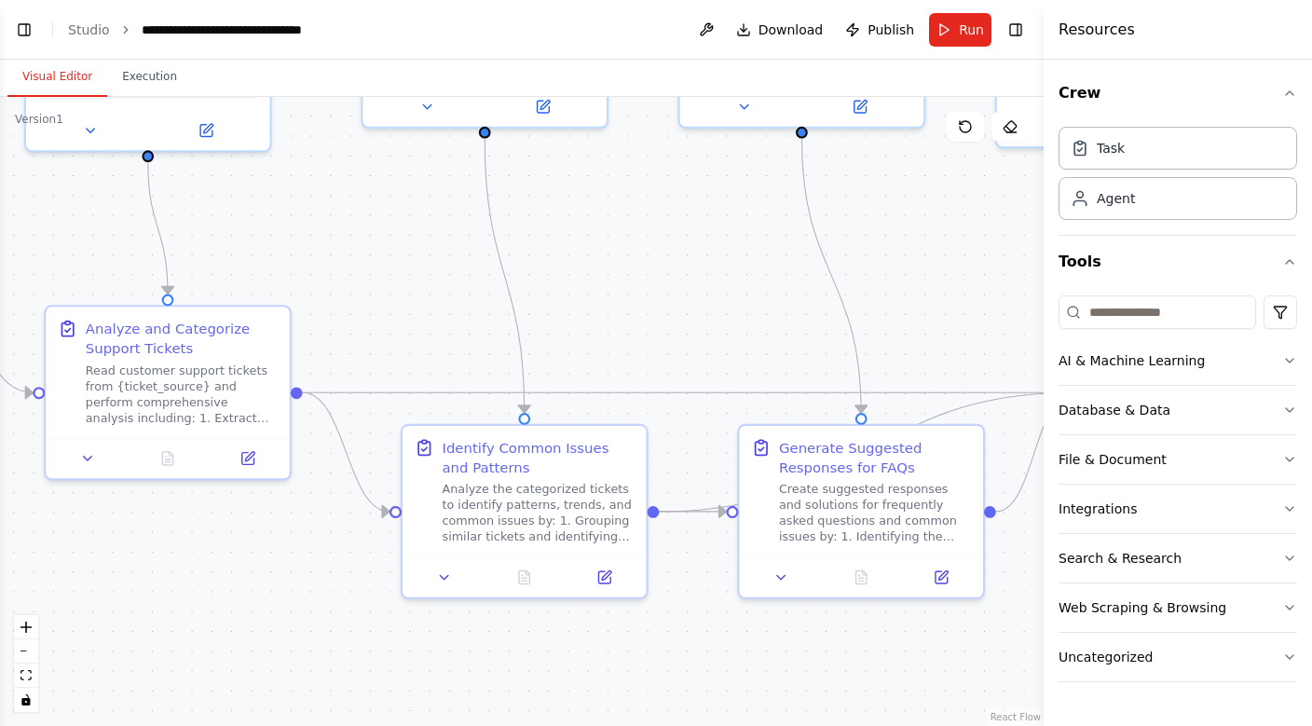
drag, startPoint x: 522, startPoint y: 309, endPoint x: 683, endPoint y: 310, distance: 161.2
click at [682, 310] on div ".deletable-edge-delete-btn { width: 20px; height: 20px; border: 0px solid #ffff…" at bounding box center [521, 411] width 1043 height 629
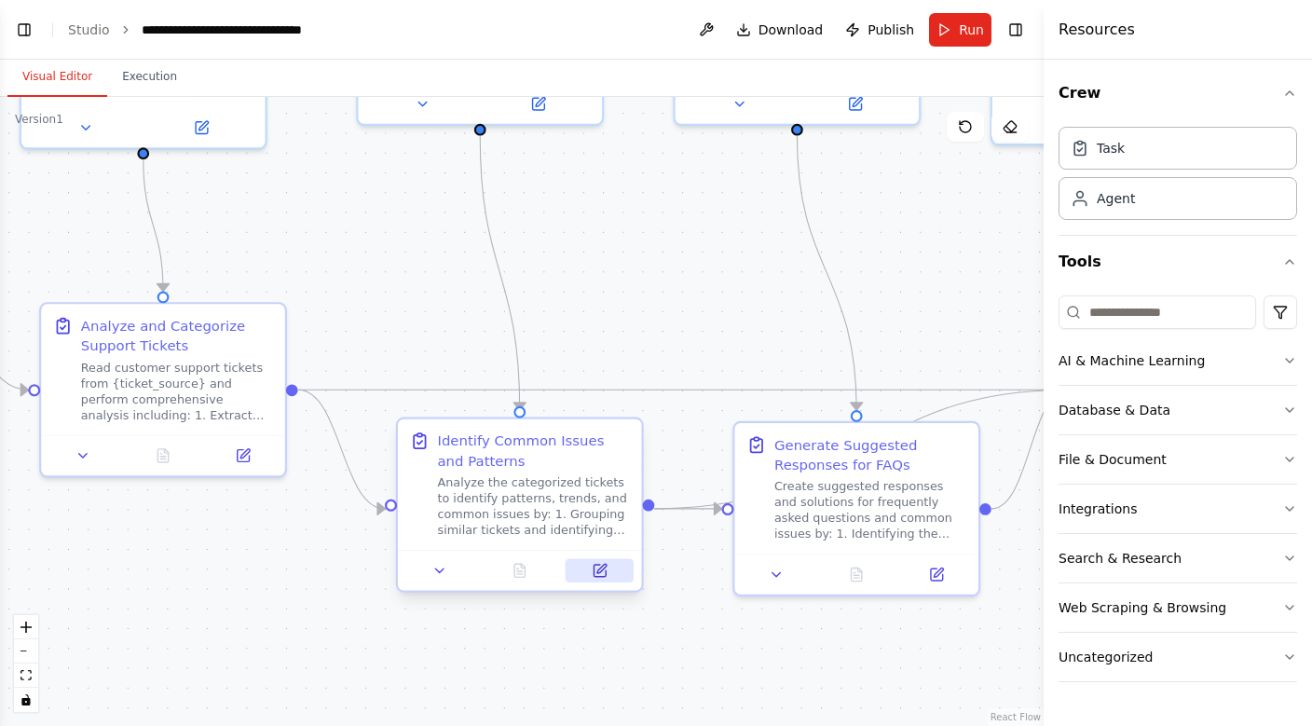
click at [595, 566] on icon at bounding box center [599, 571] width 12 height 12
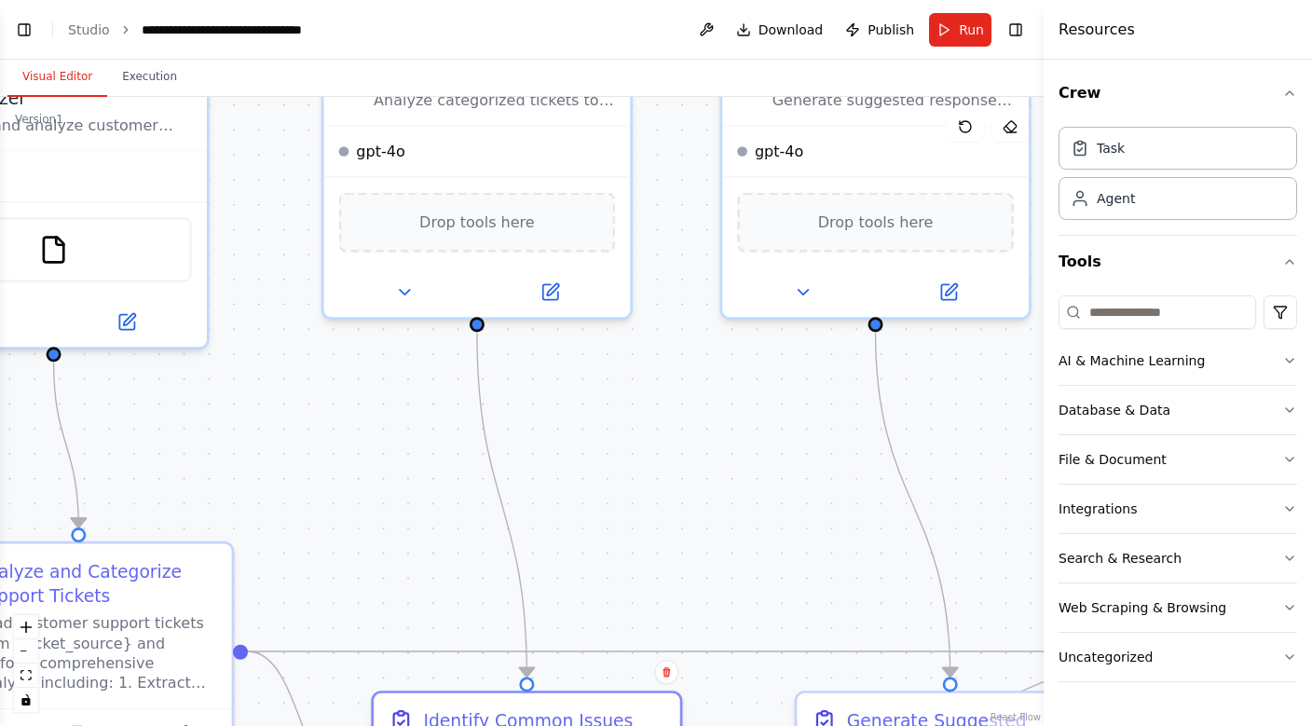
drag, startPoint x: 599, startPoint y: 233, endPoint x: 627, endPoint y: 473, distance: 242.0
click at [627, 473] on div ".deletable-edge-delete-btn { width: 20px; height: 20px; border: 0px solid #ffff…" at bounding box center [521, 411] width 1043 height 629
click at [564, 293] on button at bounding box center [552, 289] width 141 height 30
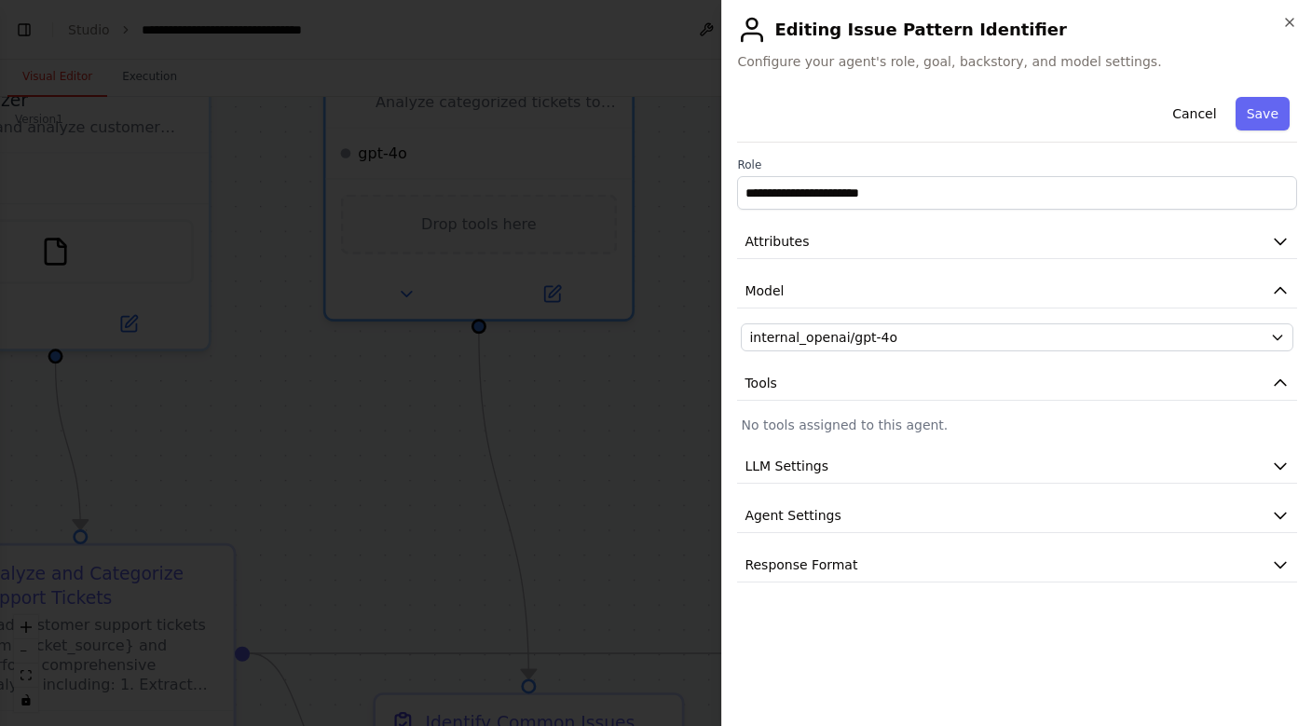
click at [782, 213] on div "**********" at bounding box center [1017, 335] width 560 height 493
click at [782, 229] on button "Attributes" at bounding box center [1017, 242] width 560 height 34
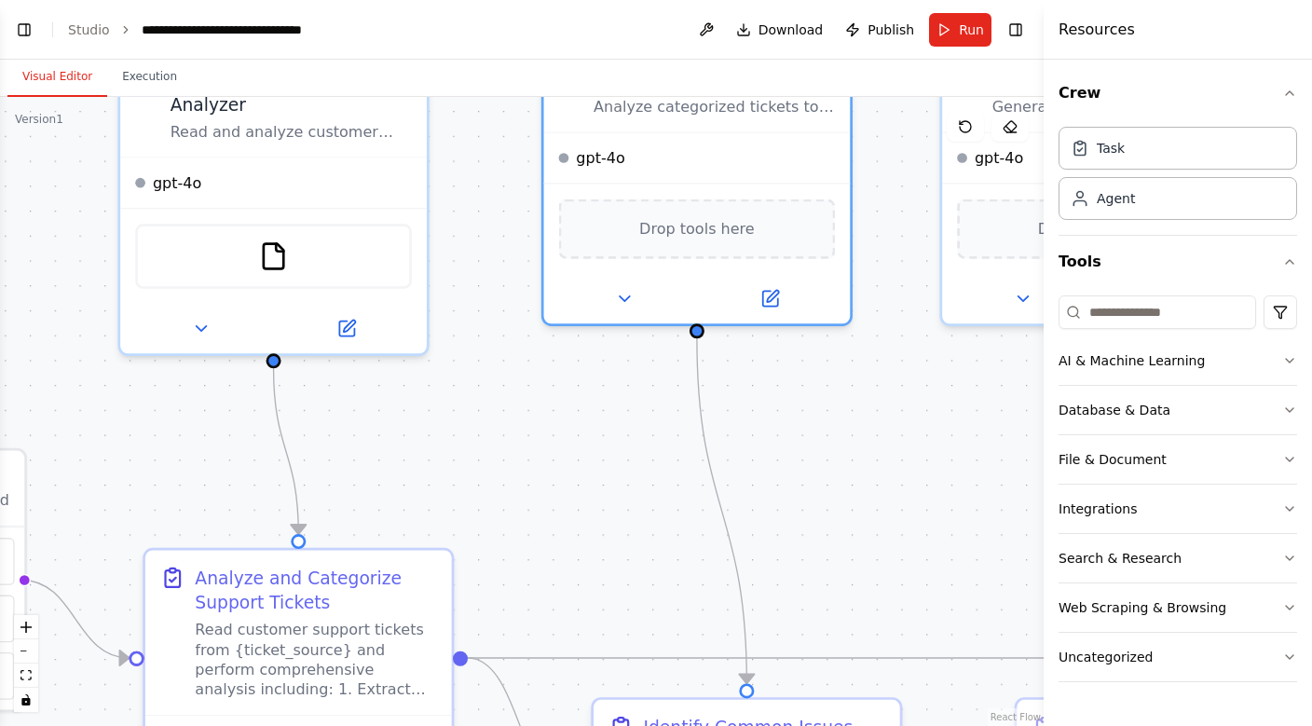
drag, startPoint x: 687, startPoint y: 479, endPoint x: 904, endPoint y: 433, distance: 221.8
click at [904, 433] on div ".deletable-edge-delete-btn { width: 20px; height: 20px; border: 0px solid #ffff…" at bounding box center [521, 411] width 1043 height 629
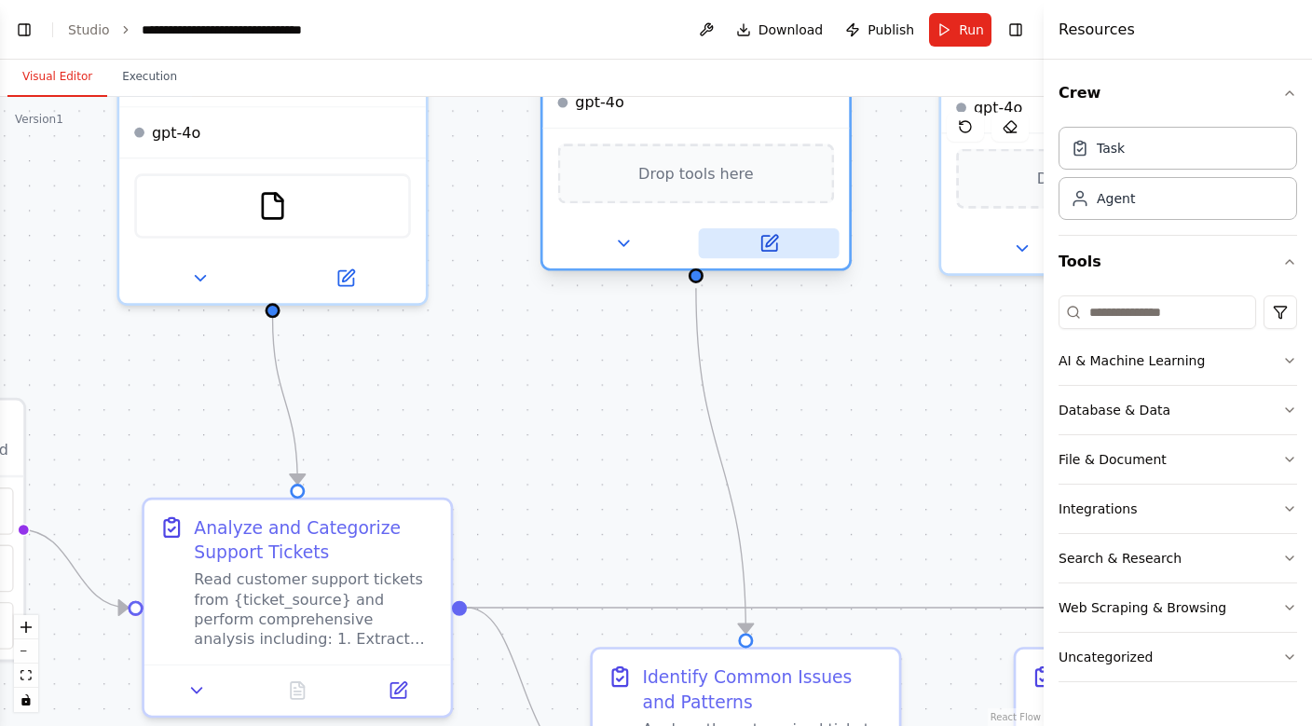
click at [771, 243] on icon at bounding box center [771, 240] width 11 height 11
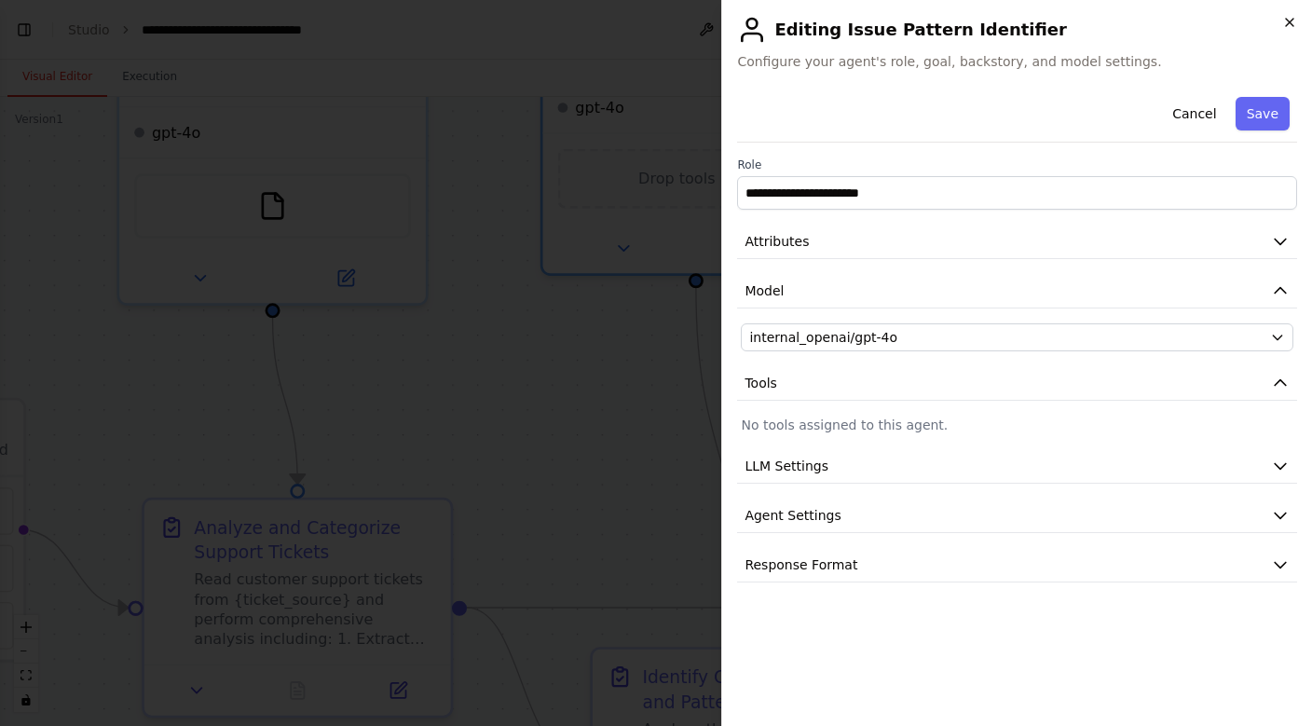
click at [1292, 27] on icon "button" at bounding box center [1289, 22] width 15 height 15
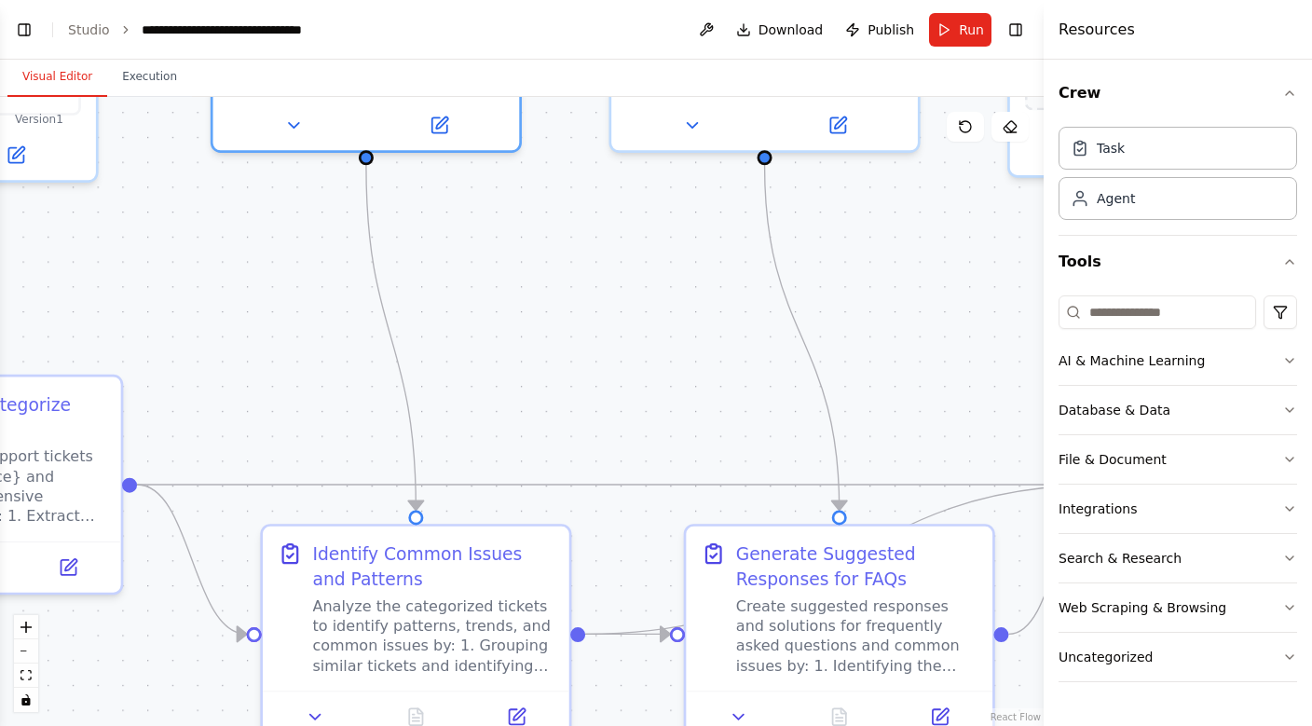
drag, startPoint x: 516, startPoint y: 443, endPoint x: 68, endPoint y: 319, distance: 465.2
click at [69, 319] on div ".deletable-edge-delete-btn { width: 20px; height: 20px; border: 0px solid #ffff…" at bounding box center [521, 411] width 1043 height 629
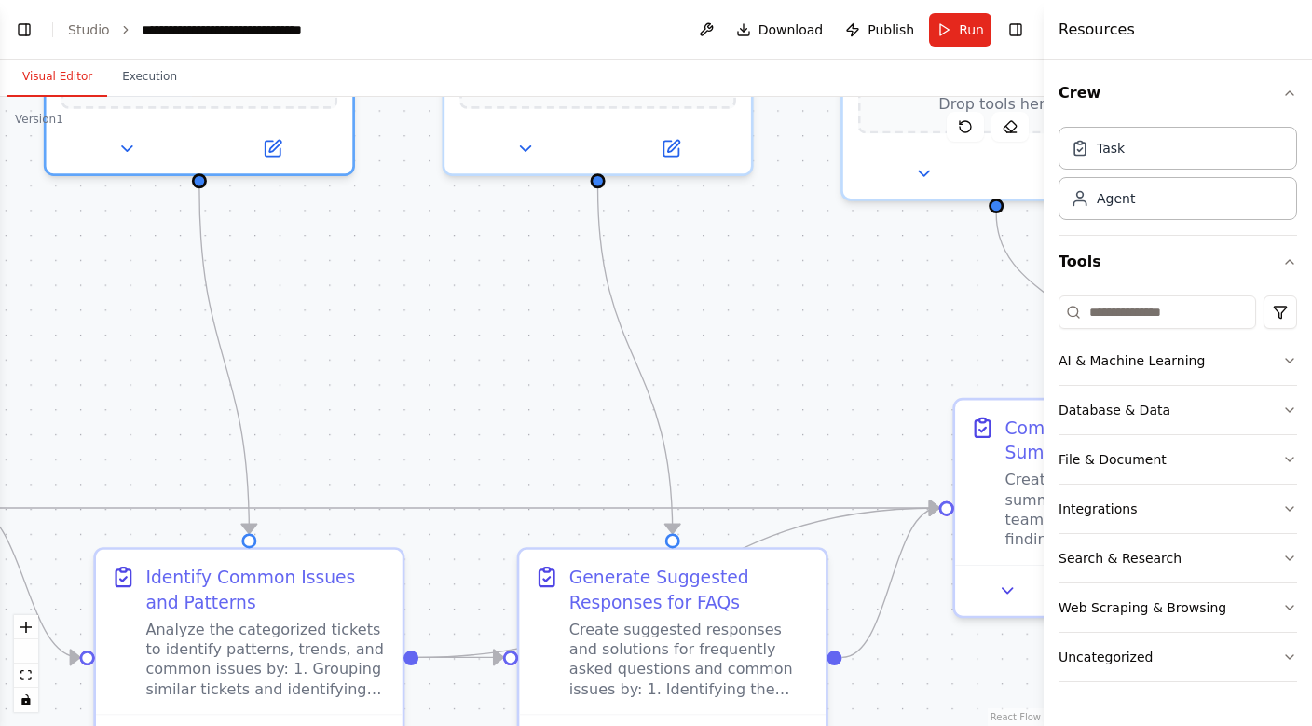
drag, startPoint x: 478, startPoint y: 418, endPoint x: 446, endPoint y: 633, distance: 216.6
click at [446, 631] on div ".deletable-edge-delete-btn { width: 20px; height: 20px; border: 0px solid #ffff…" at bounding box center [521, 411] width 1043 height 629
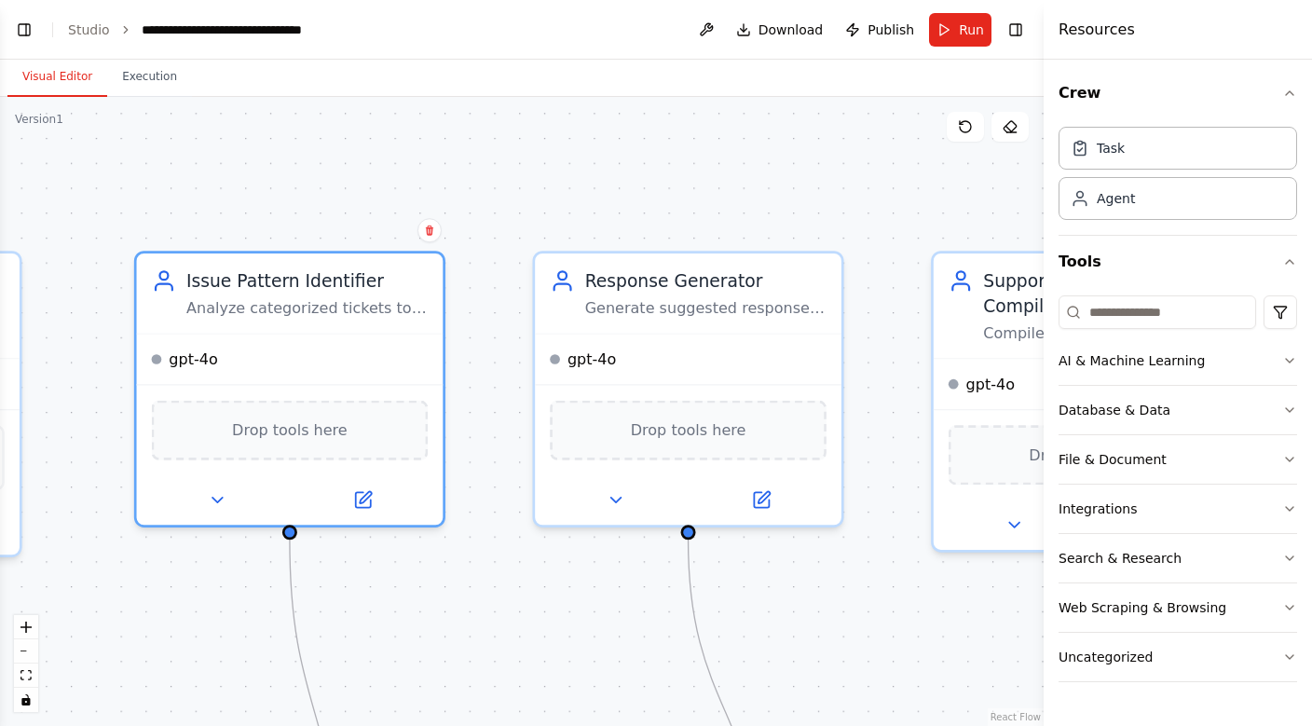
drag, startPoint x: 450, startPoint y: 316, endPoint x: 525, endPoint y: 478, distance: 178.4
click at [525, 478] on div ".deletable-edge-delete-btn { width: 20px; height: 20px; border: 0px solid #ffff…" at bounding box center [521, 411] width 1043 height 629
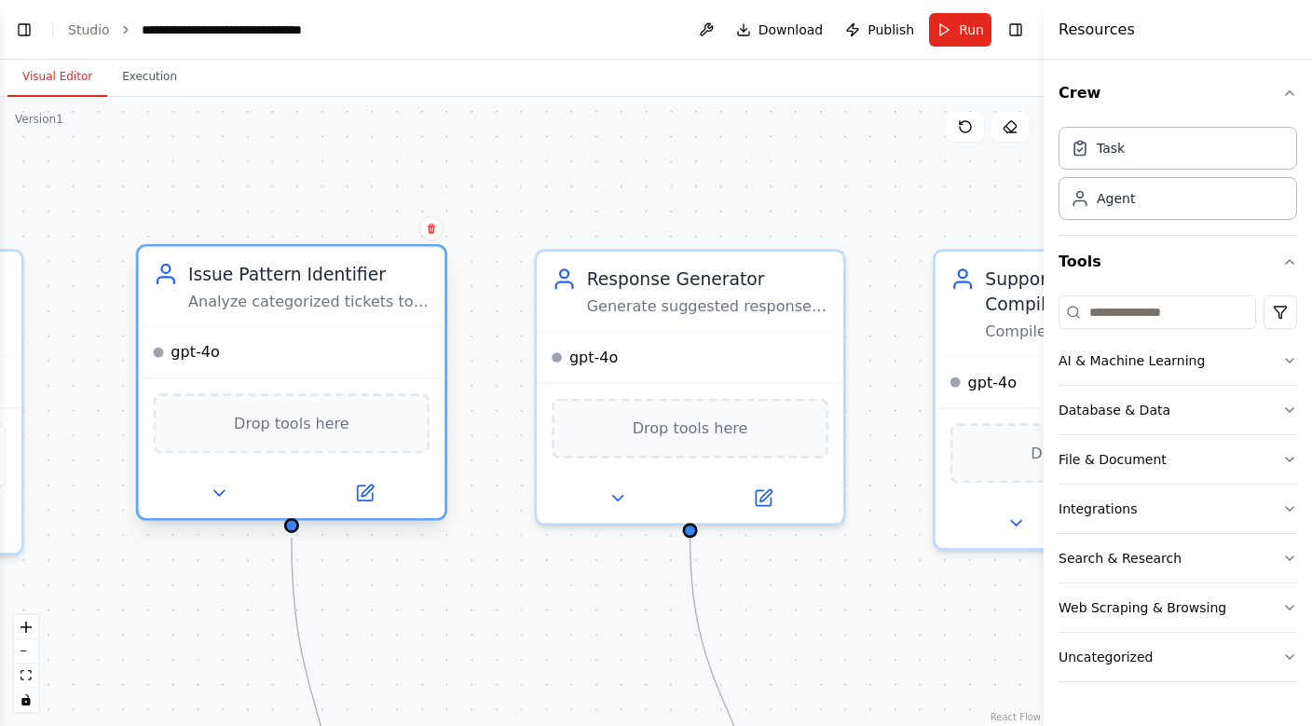
click at [395, 320] on div "Issue Pattern Identifier Analyze categorized tickets to identify common issues,…" at bounding box center [292, 287] width 307 height 80
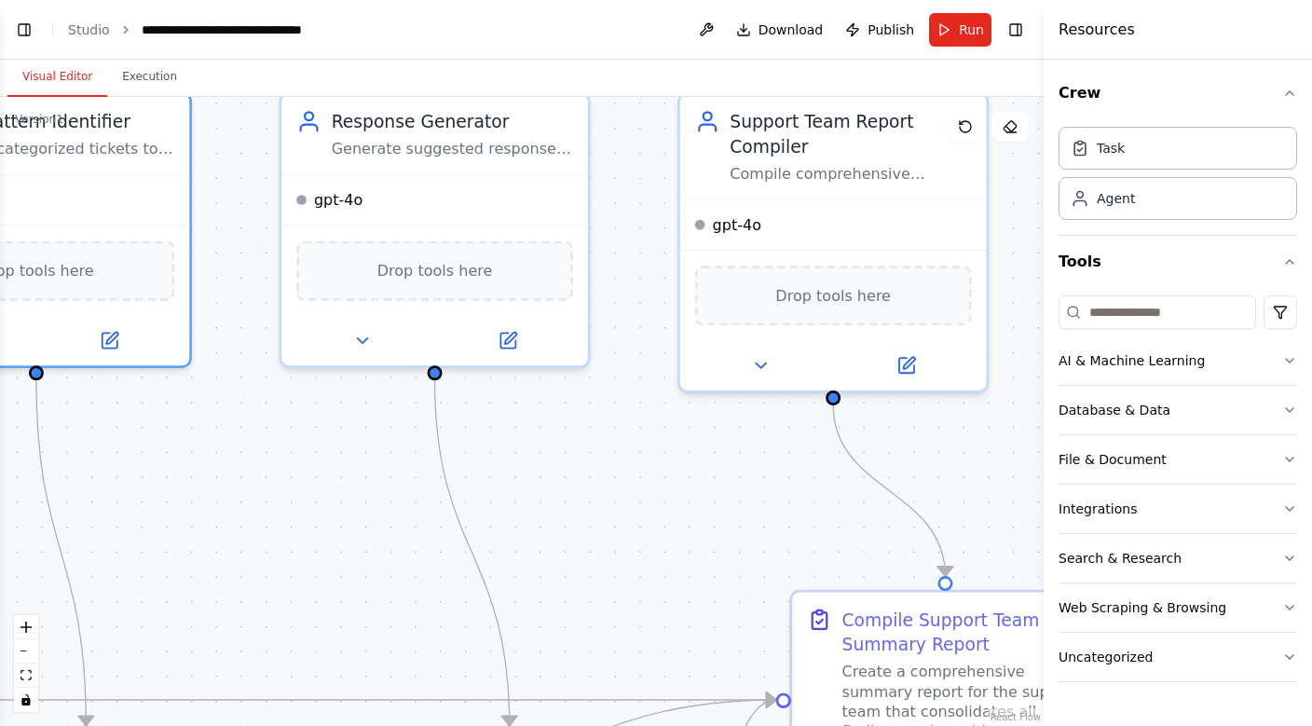
drag, startPoint x: 899, startPoint y: 588, endPoint x: 741, endPoint y: 421, distance: 230.0
click at [741, 421] on div ".deletable-edge-delete-btn { width: 20px; height: 20px; border: 0px solid #ffff…" at bounding box center [521, 411] width 1043 height 629
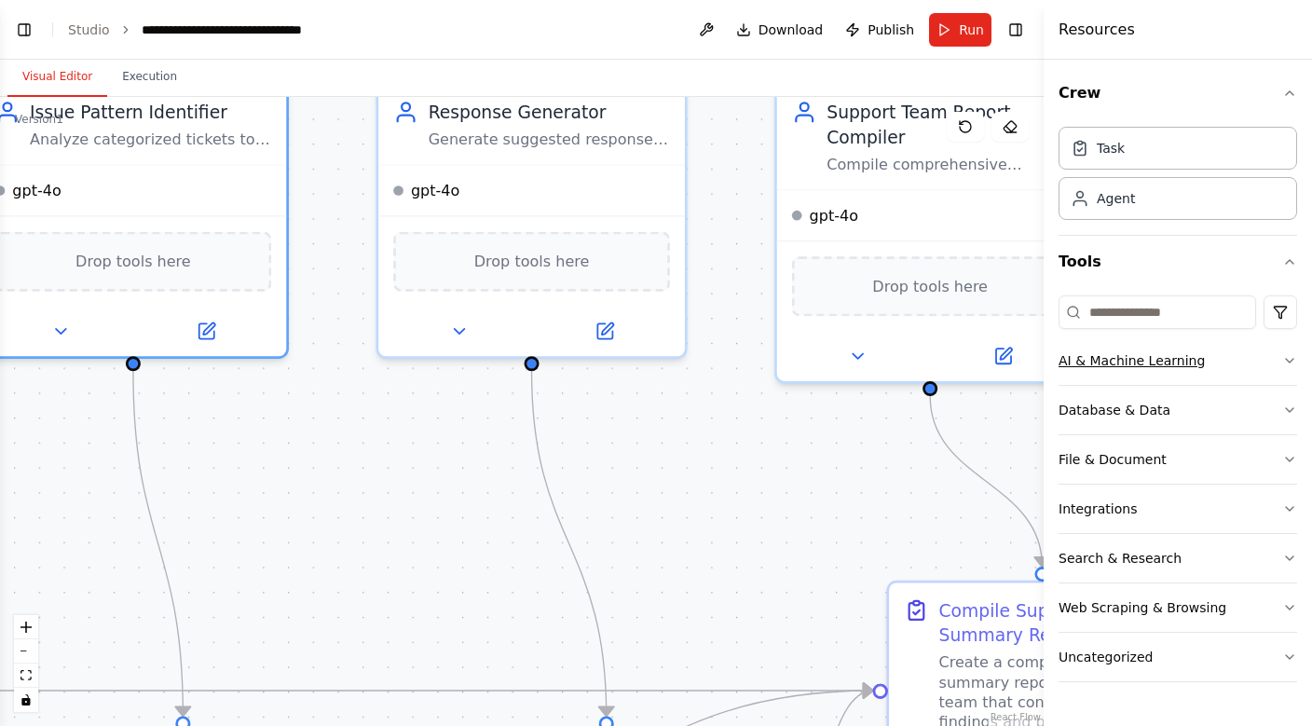
click at [1278, 365] on button "AI & Machine Learning" at bounding box center [1177, 360] width 239 height 48
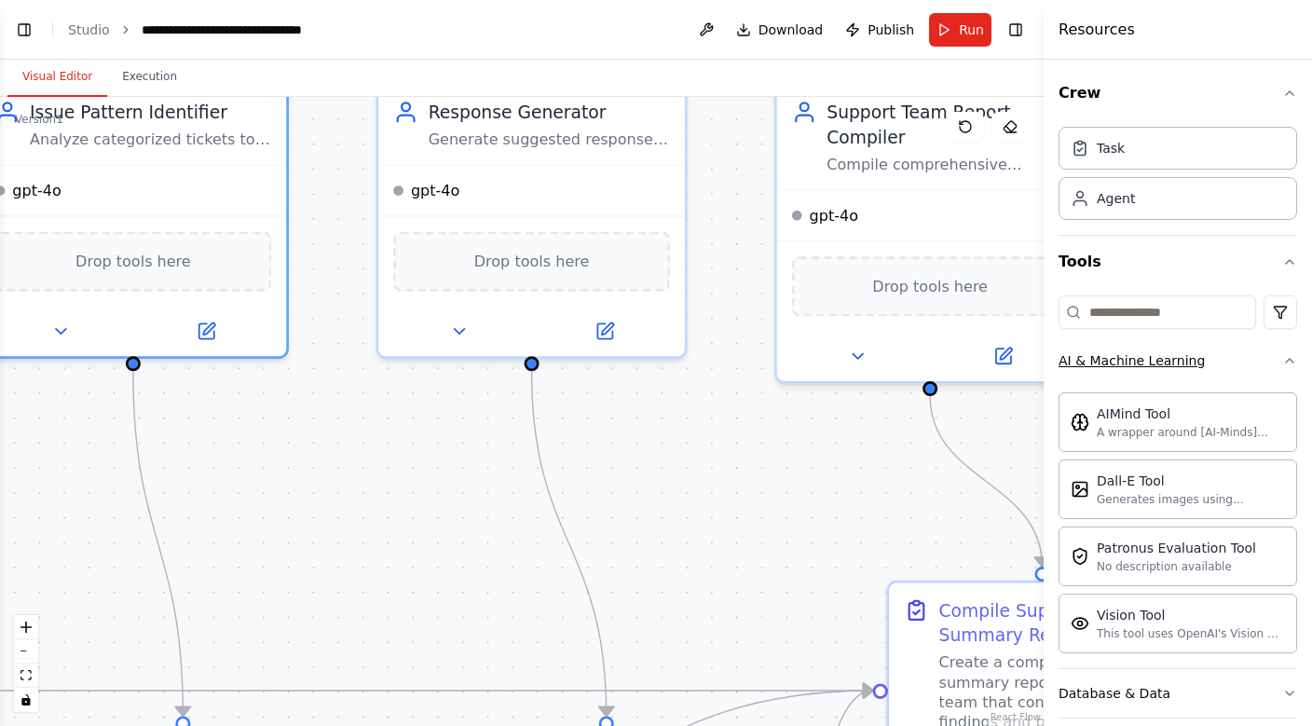
click at [1278, 365] on button "AI & Machine Learning" at bounding box center [1177, 360] width 239 height 48
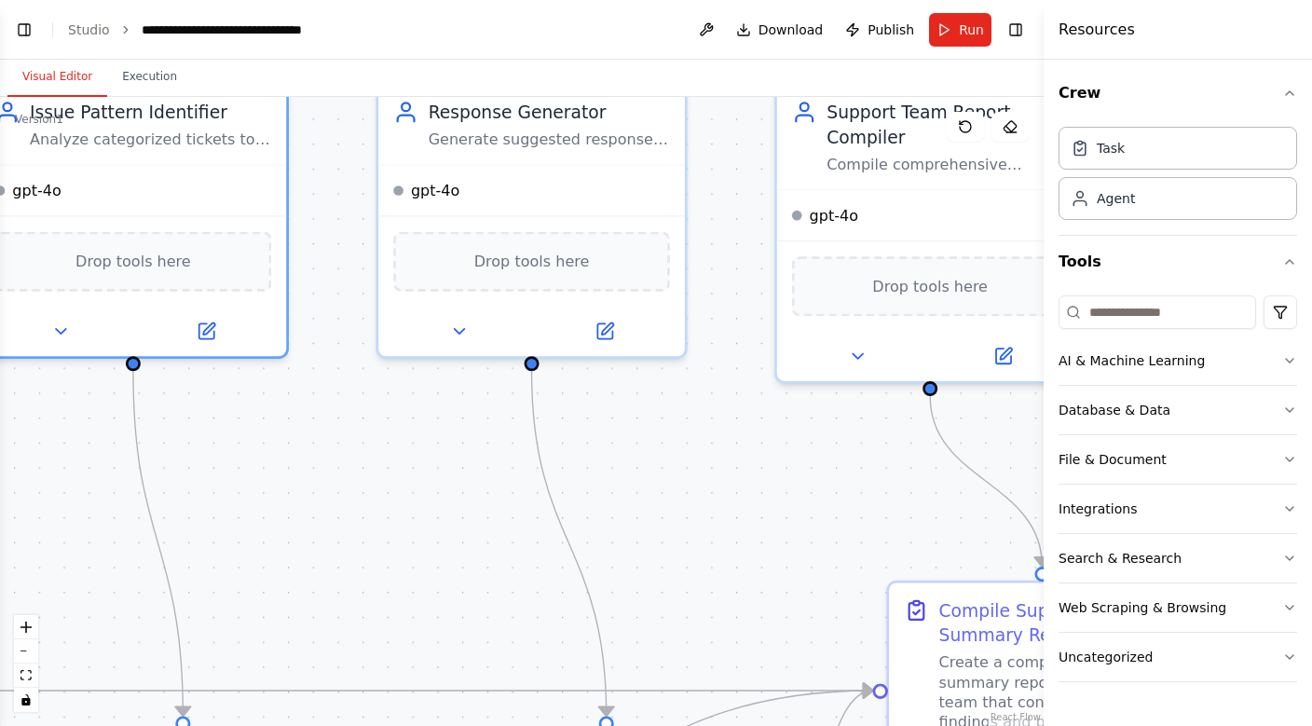
click at [1297, 415] on div "Crew Task Agent Tools AI & Machine Learning Database & Data File & Document Int…" at bounding box center [1177, 393] width 268 height 666
click at [1293, 410] on icon "button" at bounding box center [1289, 409] width 15 height 15
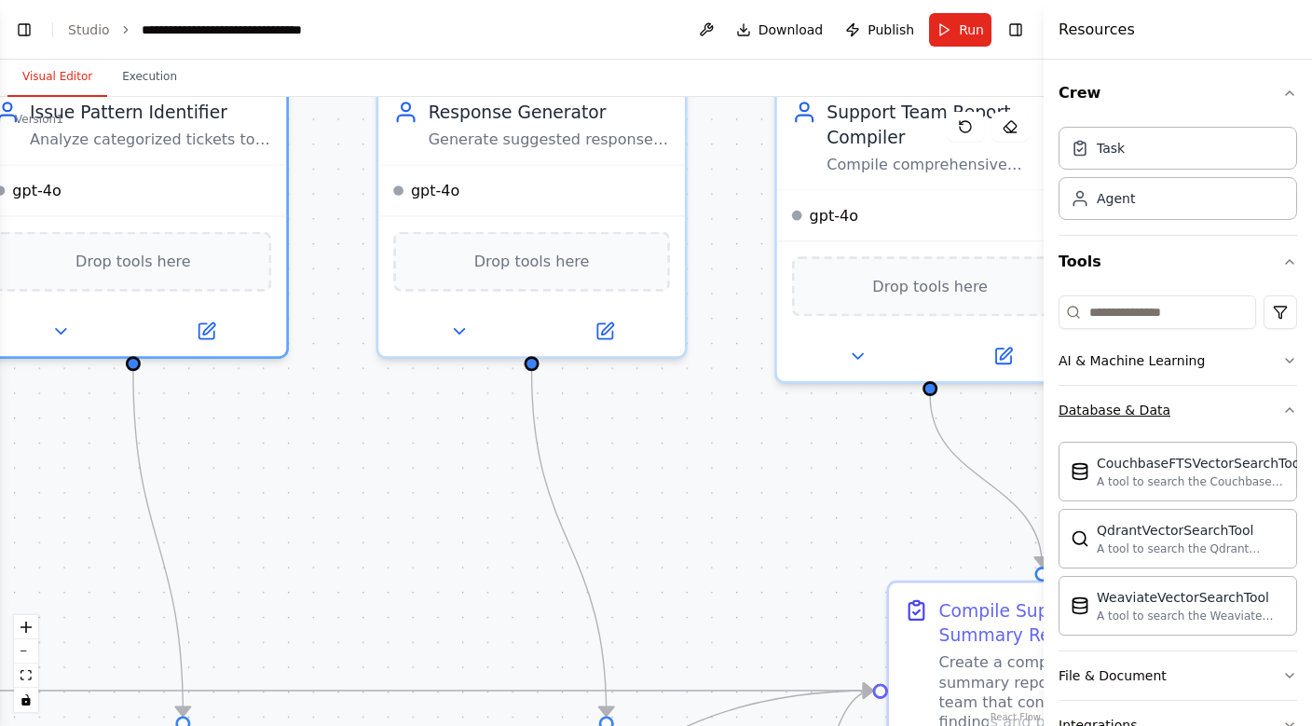
click at [1293, 410] on icon "button" at bounding box center [1289, 409] width 15 height 15
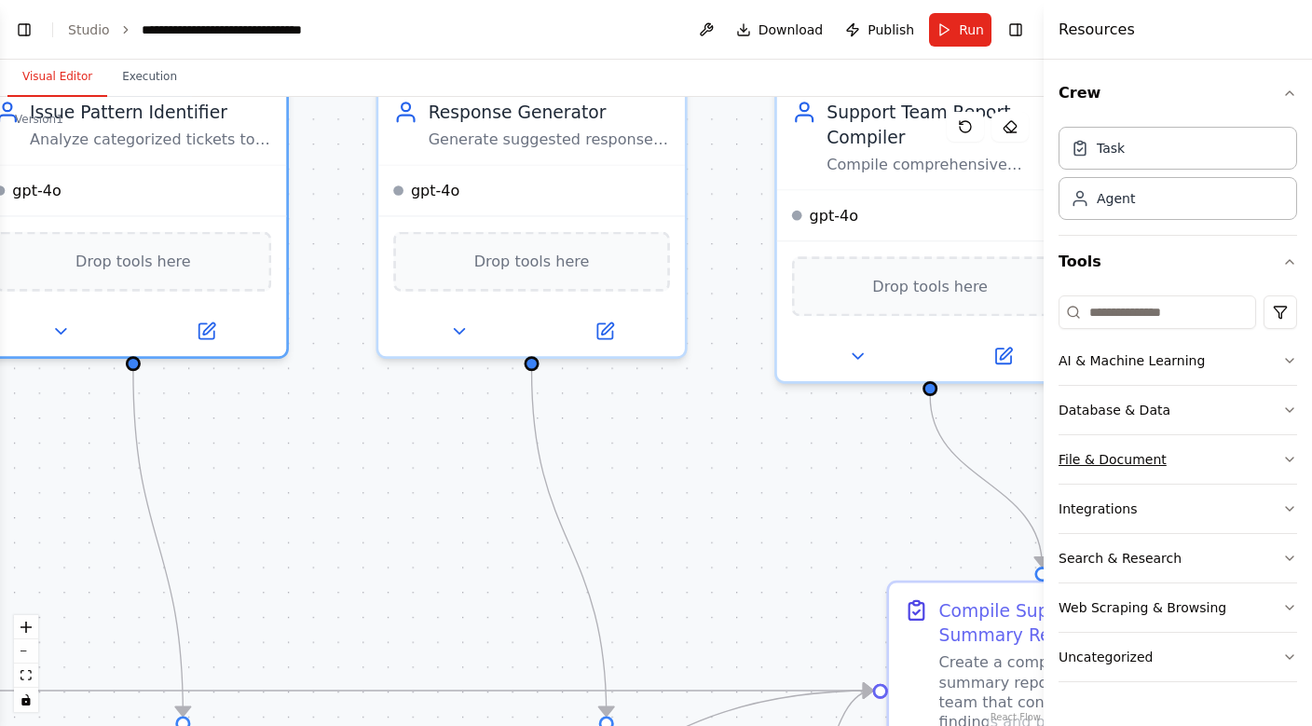
click at [1280, 457] on button "File & Document" at bounding box center [1177, 459] width 239 height 48
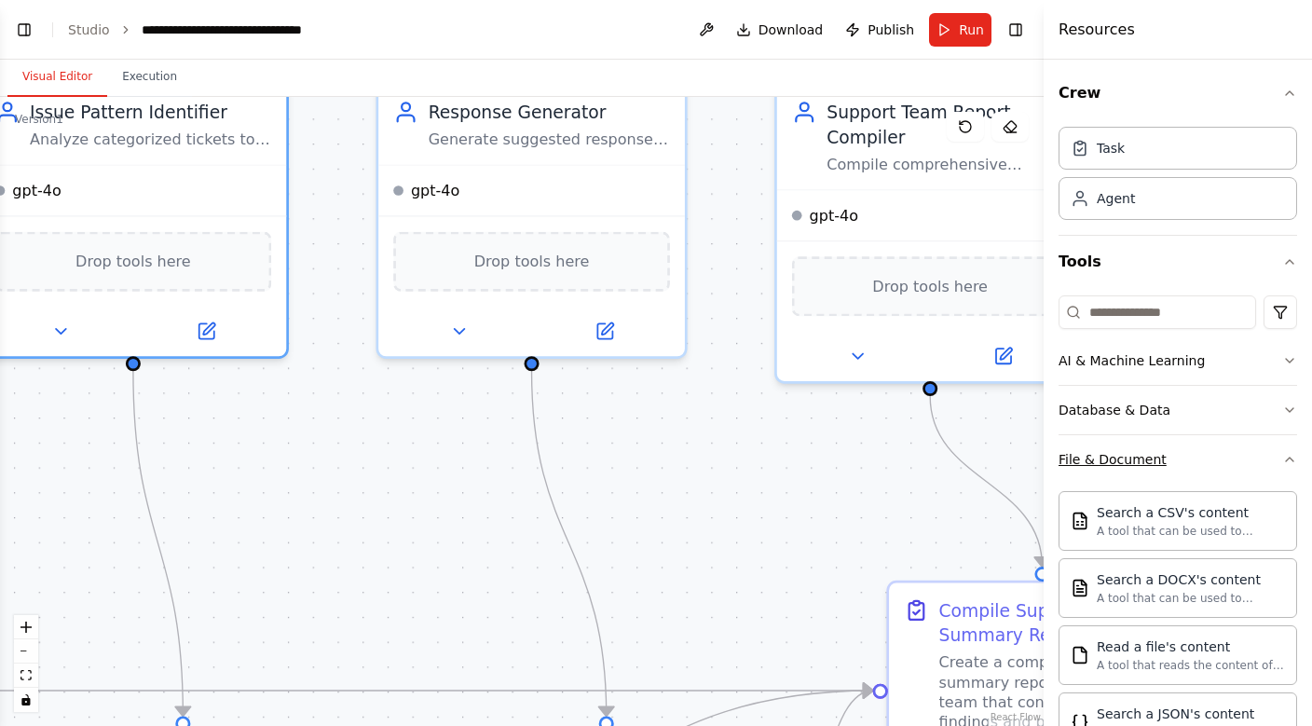
click at [1280, 457] on button "File & Document" at bounding box center [1177, 459] width 239 height 48
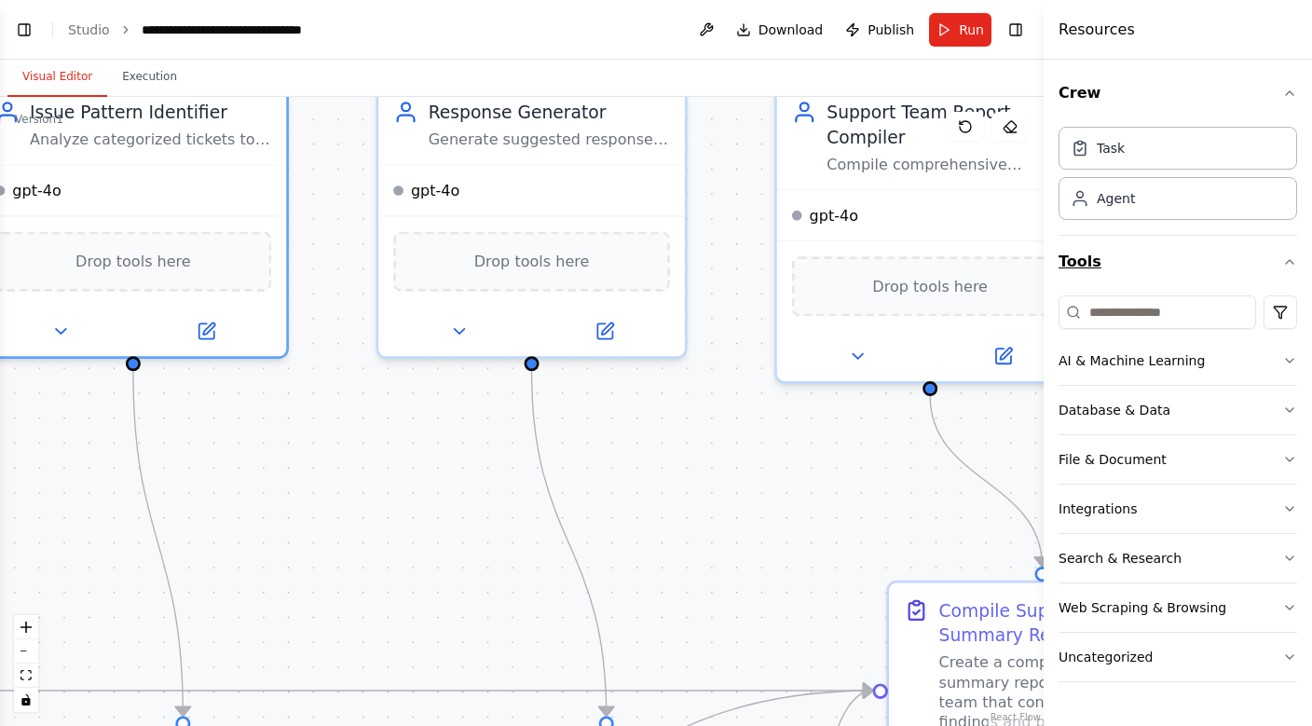
click at [1287, 262] on icon "button" at bounding box center [1289, 261] width 15 height 15
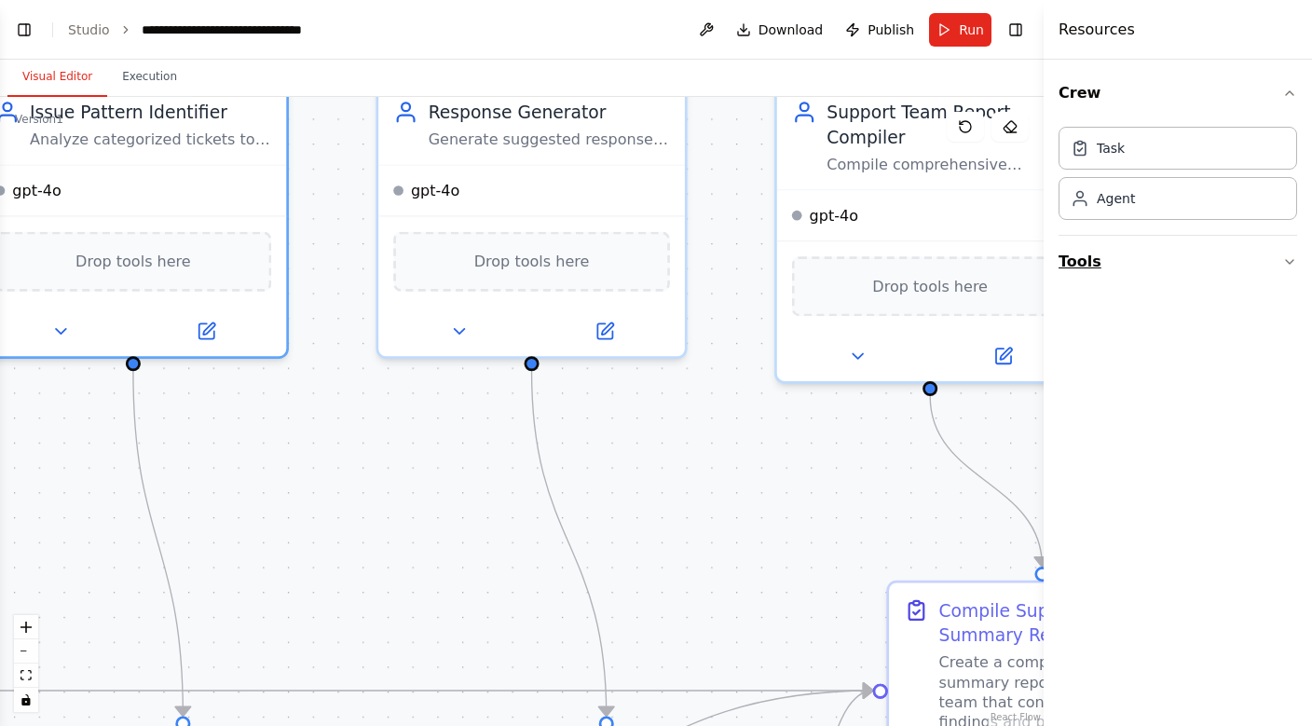
click at [1287, 262] on icon "button" at bounding box center [1289, 261] width 15 height 15
click at [1286, 89] on icon "button" at bounding box center [1289, 93] width 15 height 15
click at [1287, 150] on icon "button" at bounding box center [1289, 146] width 15 height 15
